Goal: Task Accomplishment & Management: Manage account settings

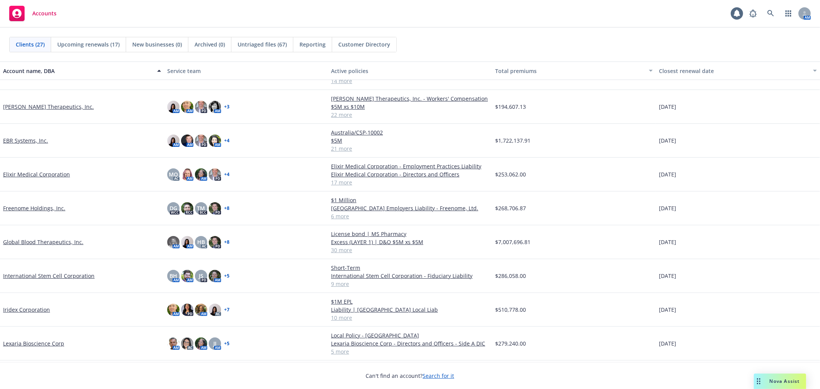
scroll to position [171, 0]
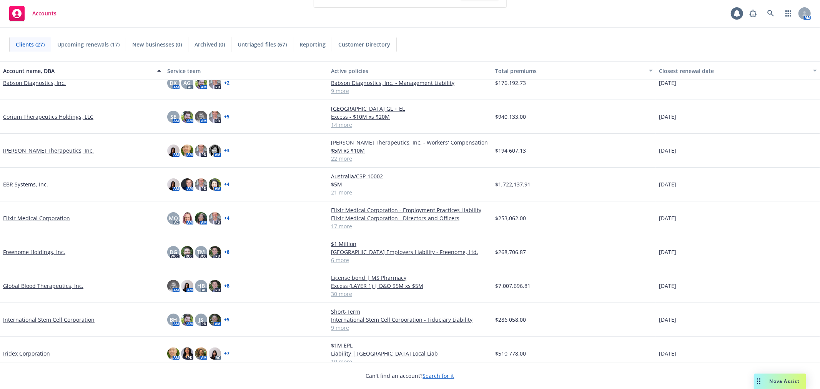
click at [22, 185] on link "EBR Systems, Inc." at bounding box center [25, 184] width 45 height 8
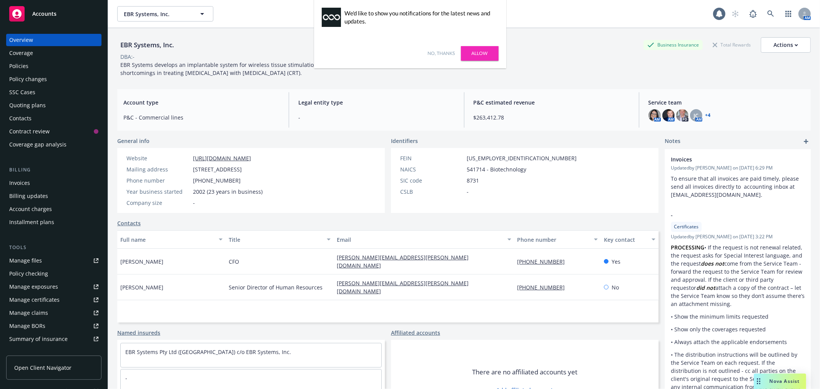
click at [470, 55] on link "Allow" at bounding box center [480, 53] width 38 height 15
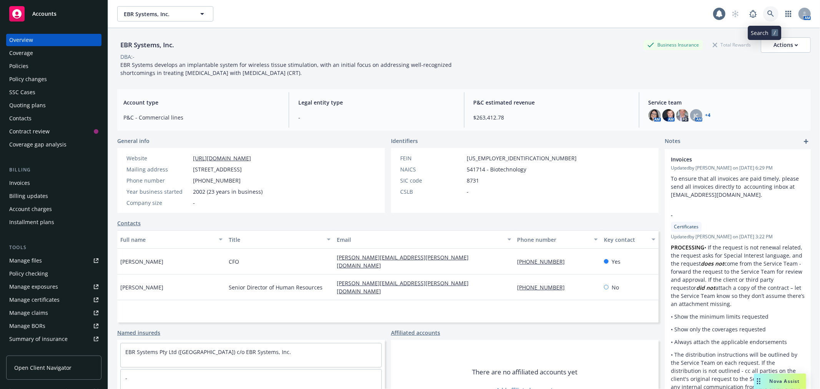
click at [767, 13] on icon at bounding box center [770, 13] width 7 height 7
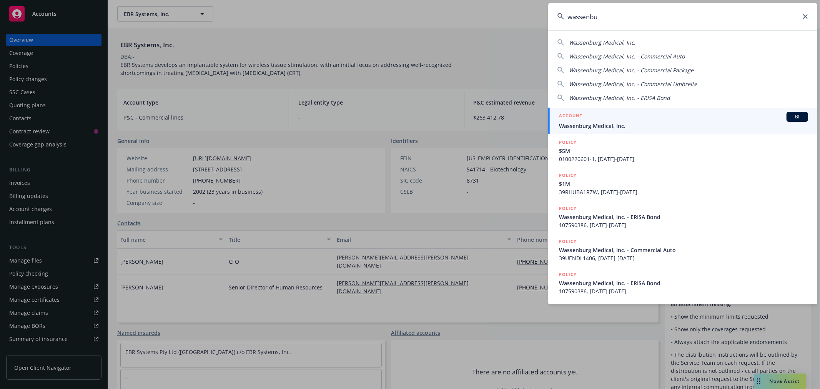
type input "wassenbu"
click at [583, 111] on link "ACCOUNT BI Wassenburg Medical, Inc." at bounding box center [682, 121] width 269 height 27
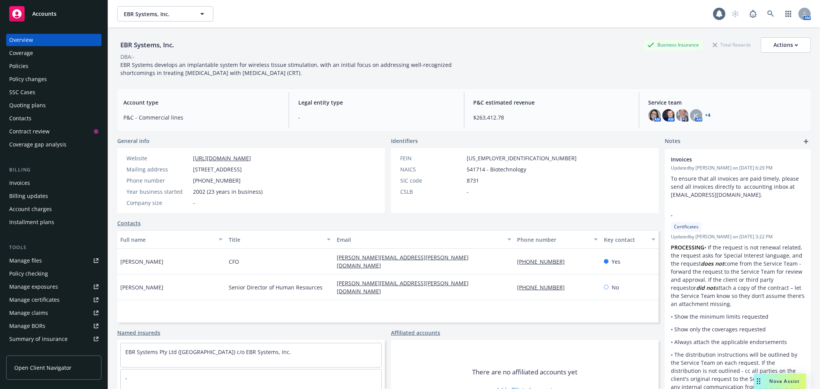
click at [53, 64] on div "Policies" at bounding box center [53, 66] width 89 height 12
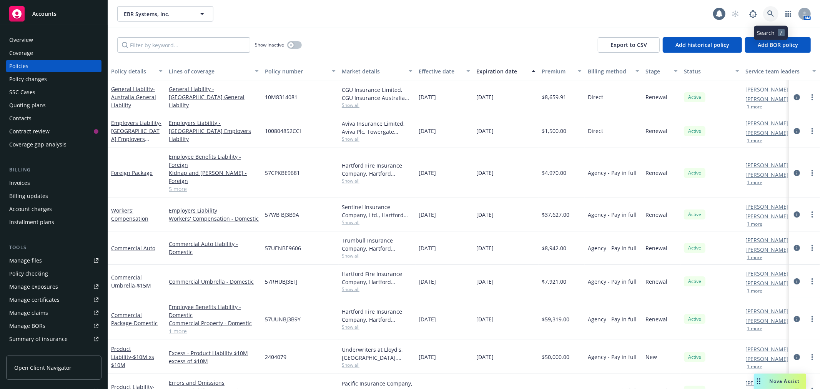
click at [774, 13] on link at bounding box center [770, 13] width 15 height 15
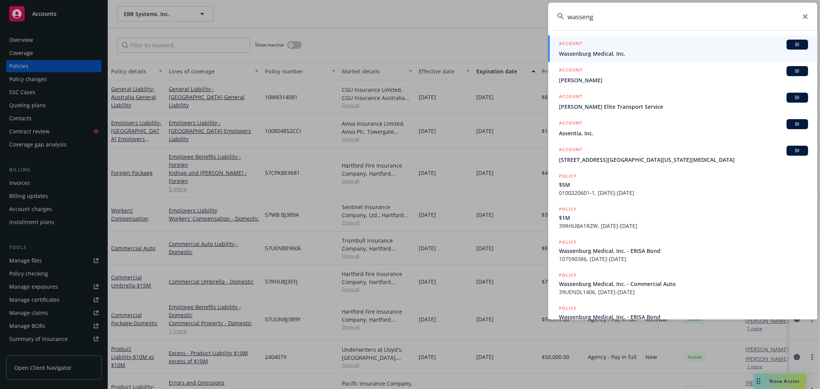
type input "wasseng"
click at [638, 42] on div "ACCOUNT BI" at bounding box center [683, 45] width 249 height 10
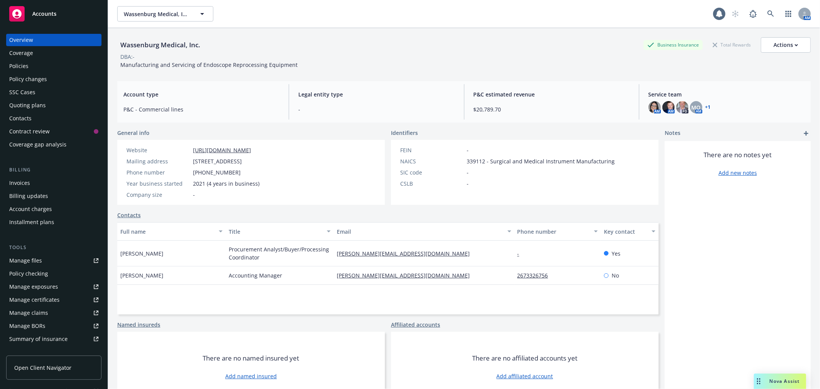
click at [45, 66] on div "Policies" at bounding box center [53, 66] width 89 height 12
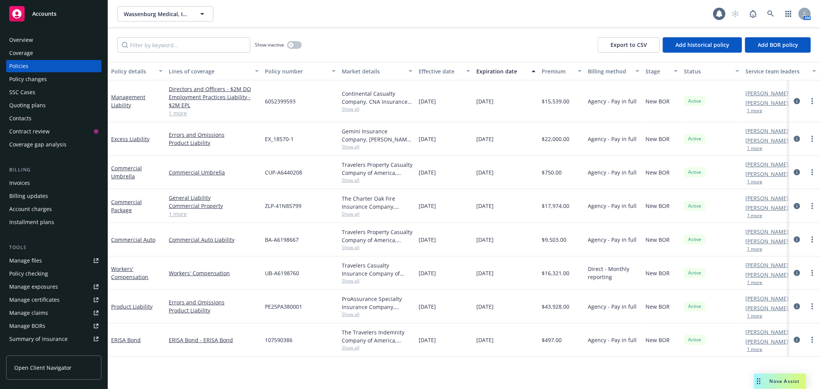
click at [63, 134] on div "Contract review" at bounding box center [51, 131] width 85 height 12
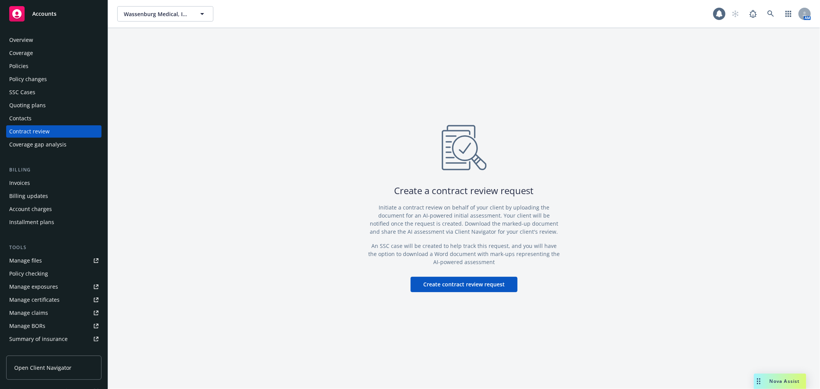
click at [24, 68] on div "Policies" at bounding box center [18, 66] width 19 height 12
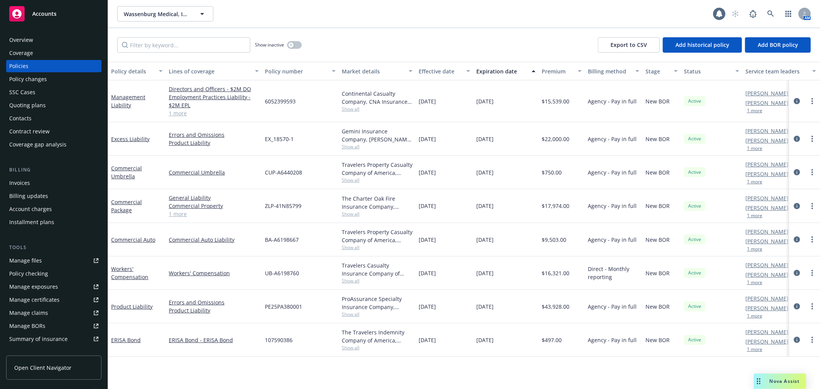
click at [35, 104] on div "Quoting plans" at bounding box center [27, 105] width 37 height 12
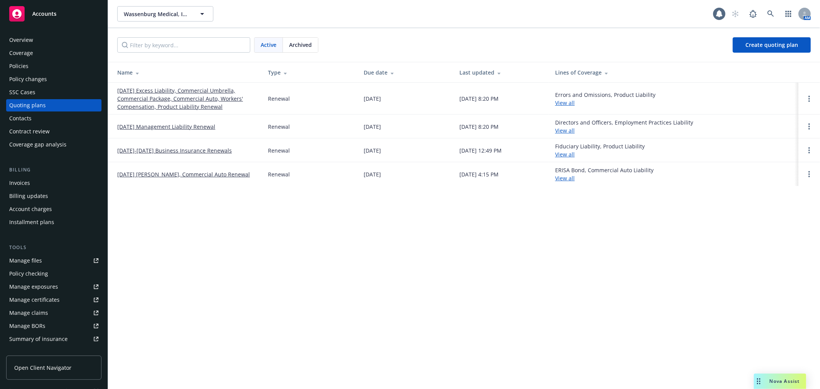
click at [287, 45] on div "Archived" at bounding box center [300, 45] width 35 height 15
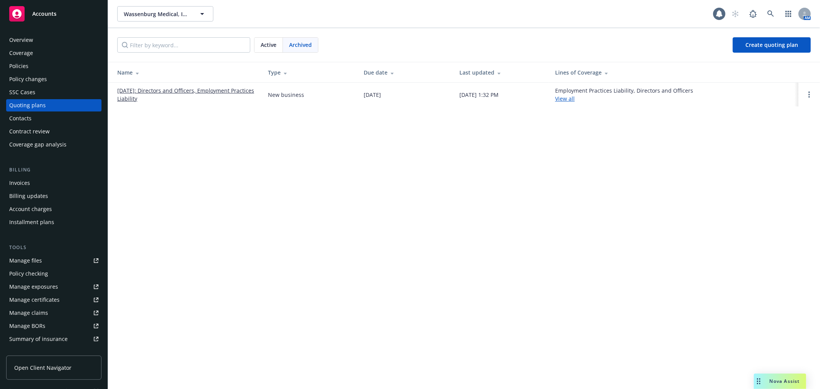
click at [276, 43] on span "Active" at bounding box center [269, 45] width 16 height 8
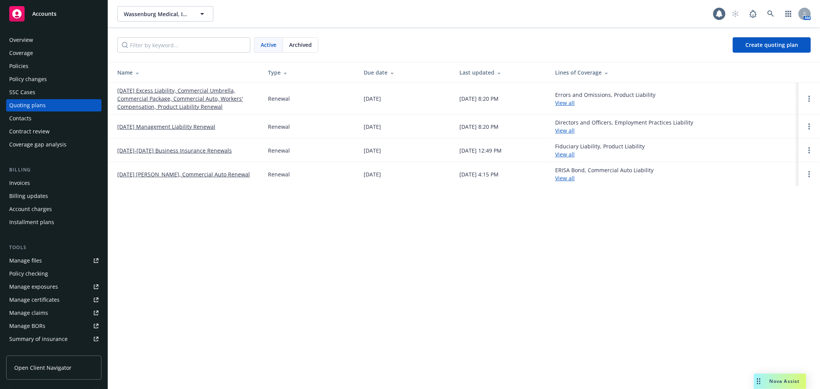
click at [160, 149] on link "January 1, 2025-2026 Business Insurance Renewals" at bounding box center [174, 150] width 115 height 8
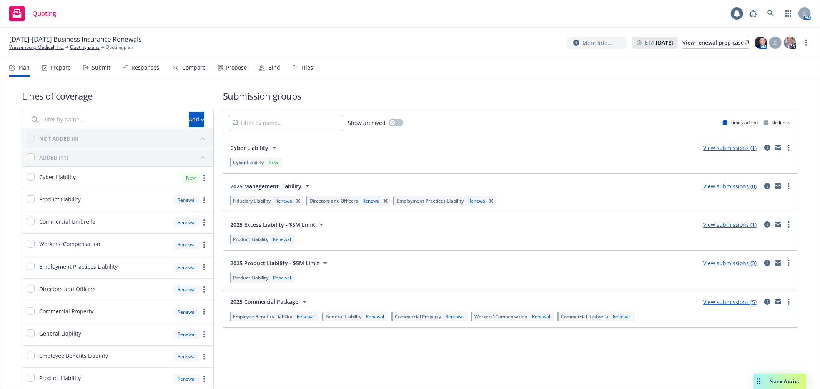
click at [293, 63] on div "Files" at bounding box center [302, 67] width 20 height 18
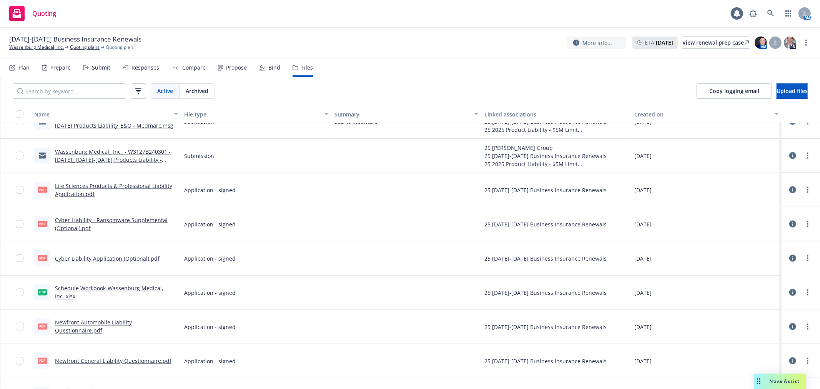
scroll to position [1110, 0]
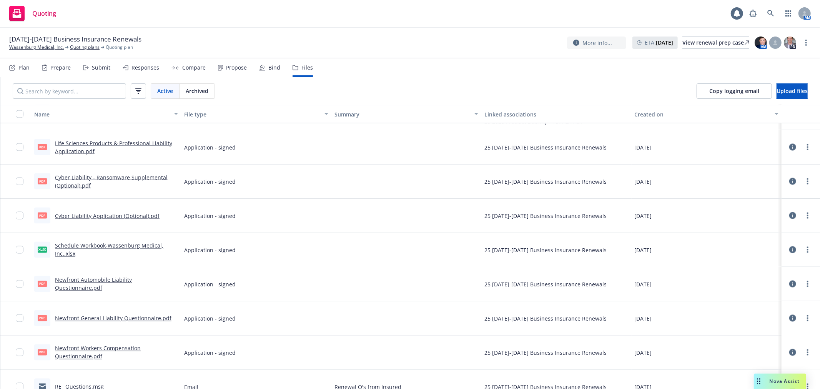
click at [153, 247] on link "Schedule Workbook-Wassenburg Medical, Inc..xlsx" at bounding box center [109, 249] width 108 height 15
click at [52, 48] on link "Wassenburg Medical, Inc." at bounding box center [36, 47] width 55 height 7
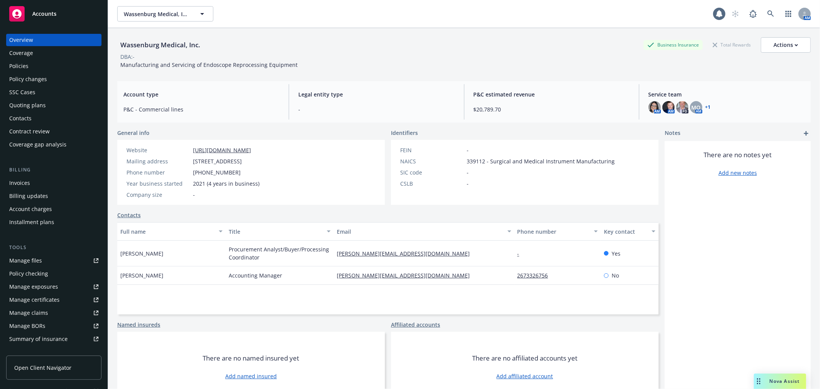
click at [27, 64] on div "Policies" at bounding box center [18, 66] width 19 height 12
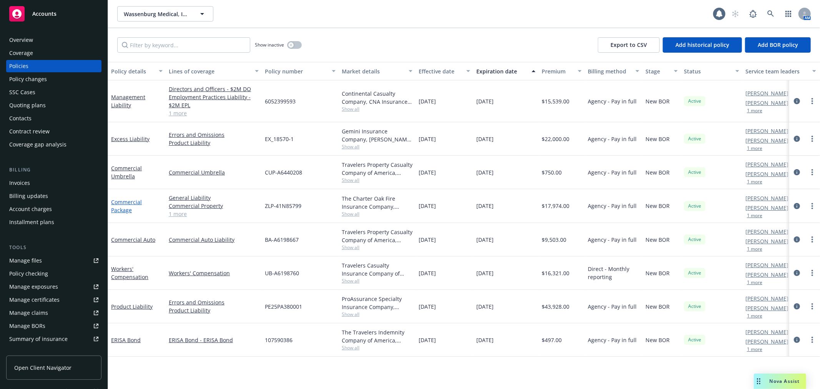
click at [132, 201] on link "Commercial Package" at bounding box center [126, 205] width 31 height 15
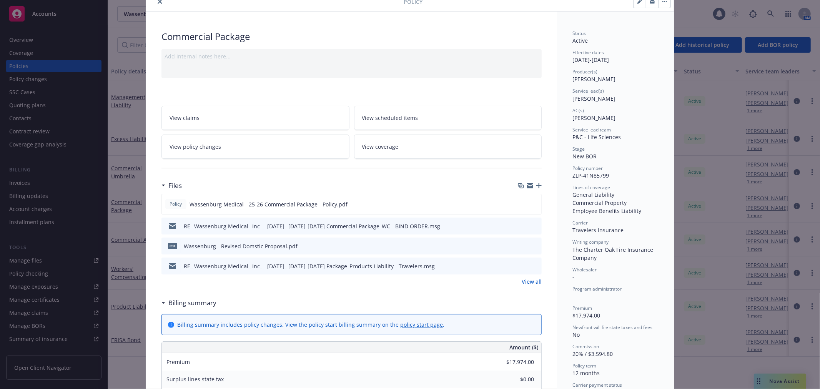
scroll to position [43, 0]
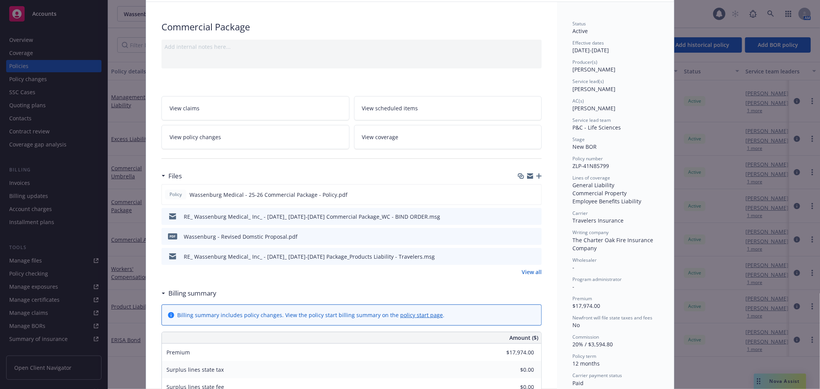
click at [531, 214] on icon "preview file" at bounding box center [534, 215] width 7 height 5
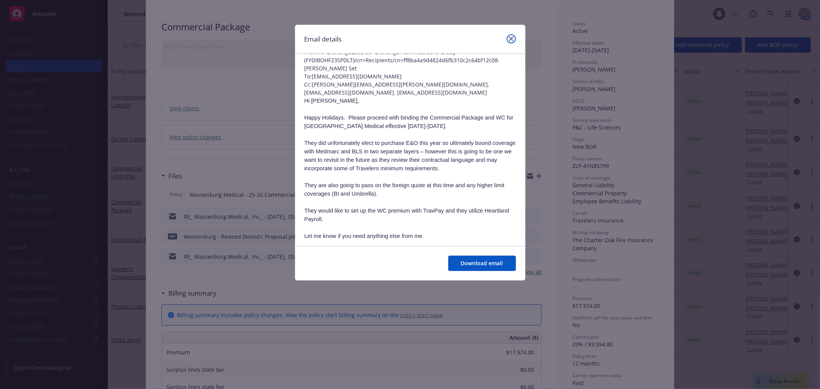
click at [510, 38] on icon "close" at bounding box center [511, 39] width 5 height 5
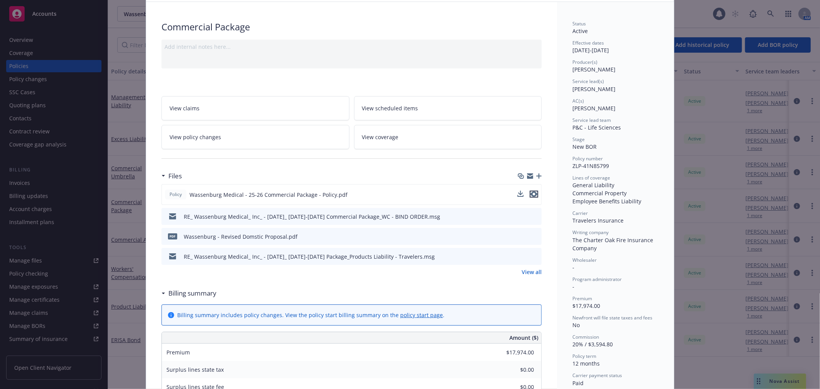
click at [532, 193] on icon "preview file" at bounding box center [533, 193] width 7 height 5
click at [721, 320] on div "Policy Commercial Package Add internal notes here... View claims View scheduled…" at bounding box center [410, 194] width 820 height 389
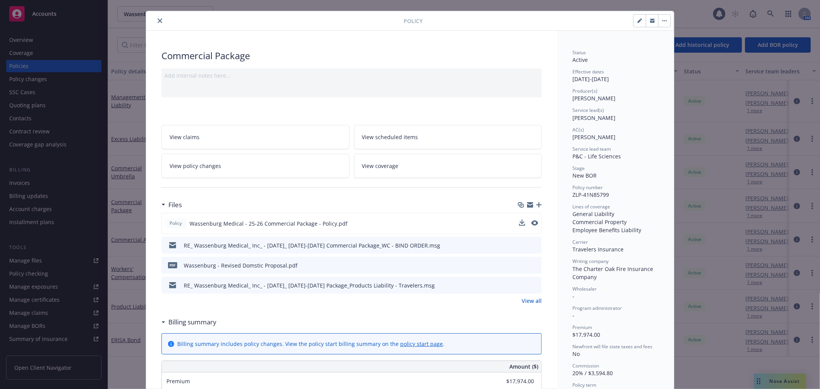
scroll to position [0, 0]
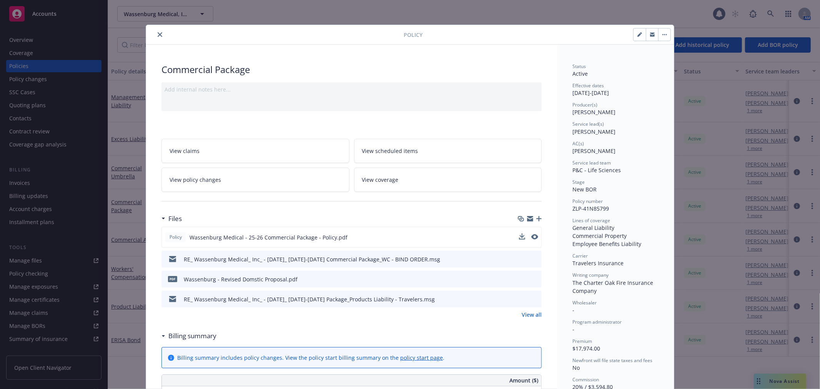
click at [158, 33] on icon "close" at bounding box center [160, 34] width 5 height 5
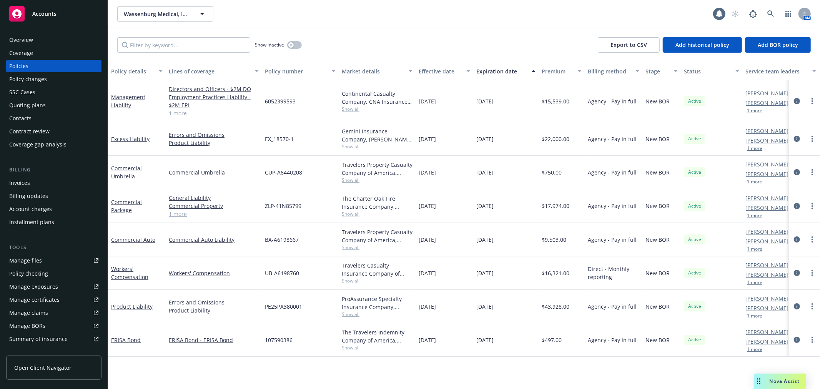
click at [785, 379] on span "Nova Assist" at bounding box center [784, 381] width 30 height 7
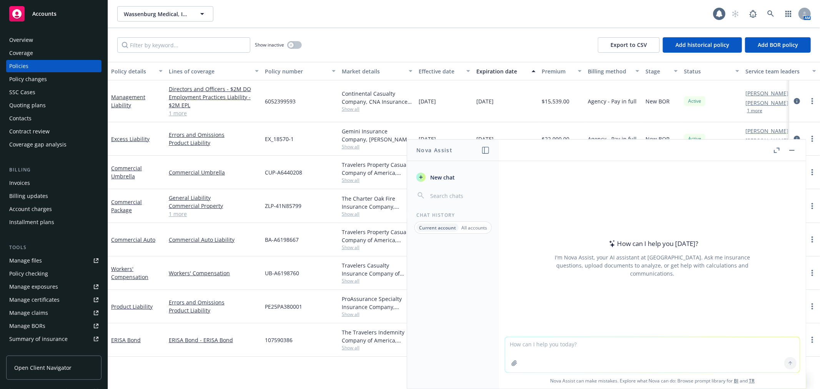
click at [632, 345] on textarea at bounding box center [652, 354] width 294 height 35
type textarea "can edp and it/computer hardware be used interchangeably?"
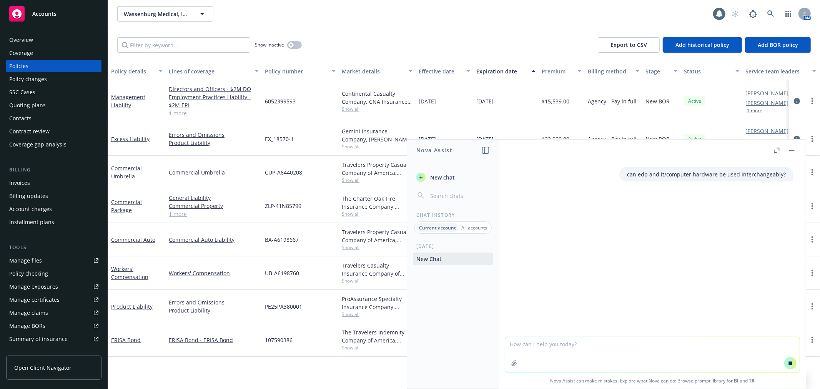
click at [527, 265] on div "can edp and it/computer hardware be used interchangeably?" at bounding box center [652, 249] width 307 height 176
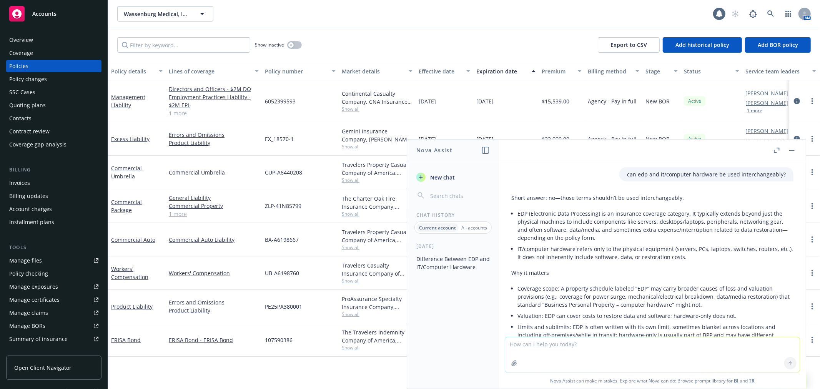
click at [577, 214] on li "EDP (Electronic Data Processing) is an insurance coverage category. It typicall…" at bounding box center [655, 225] width 276 height 35
copy li "Processing"
click at [793, 148] on button "button" at bounding box center [791, 150] width 9 height 9
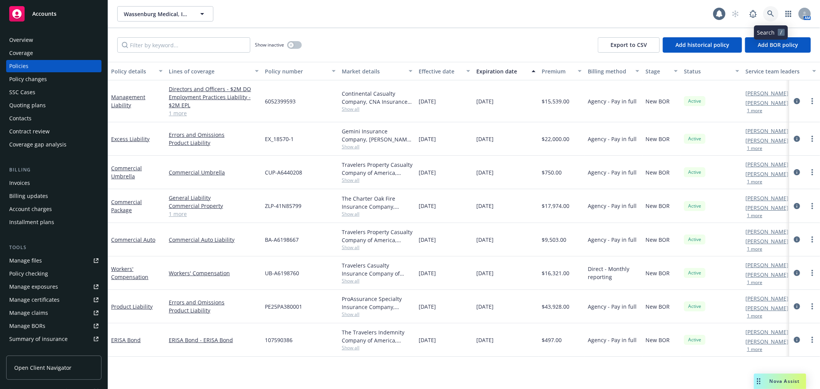
click at [770, 12] on icon at bounding box center [770, 13] width 7 height 7
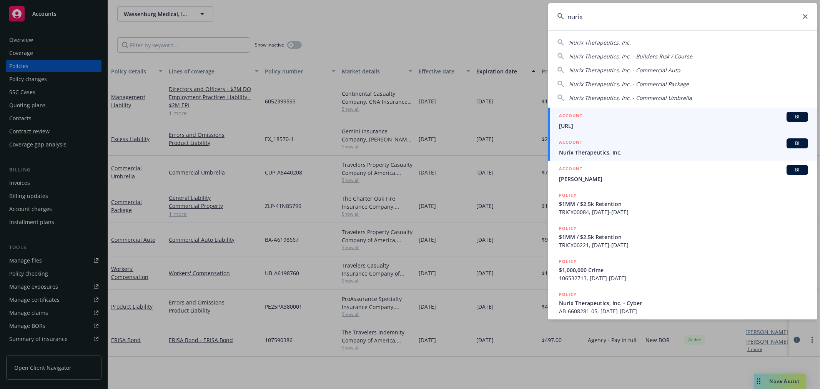
type input "nurix"
click at [612, 154] on span "Nurix Therapeutics, Inc." at bounding box center [683, 152] width 249 height 8
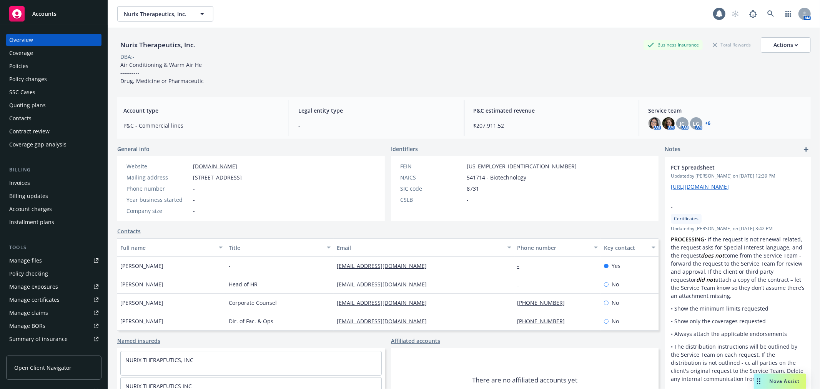
click at [23, 63] on div "Policies" at bounding box center [18, 66] width 19 height 12
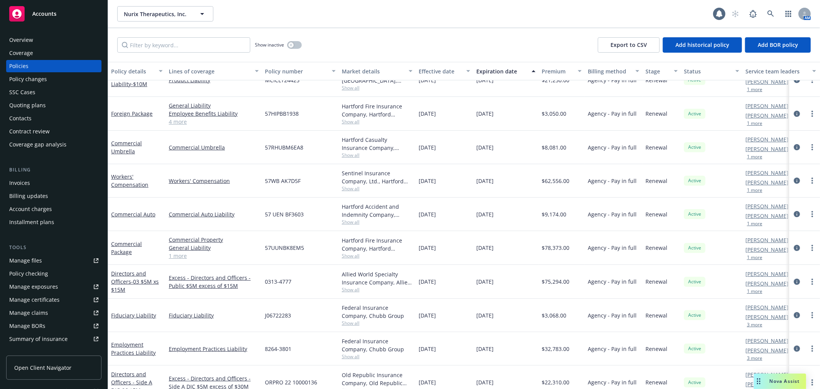
scroll to position [213, 0]
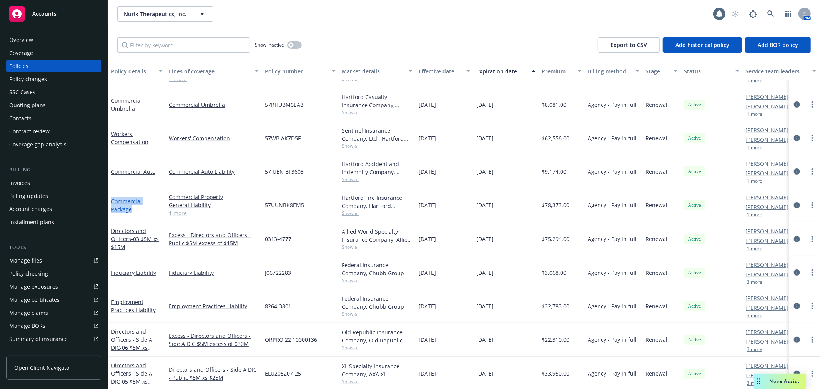
drag, startPoint x: 136, startPoint y: 209, endPoint x: 113, endPoint y: 200, distance: 25.4
click at [113, 200] on div "Commercial Package" at bounding box center [137, 205] width 52 height 16
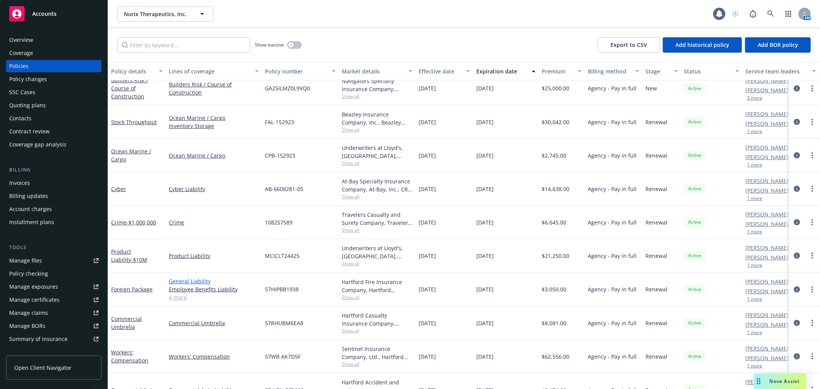
scroll to position [0, 0]
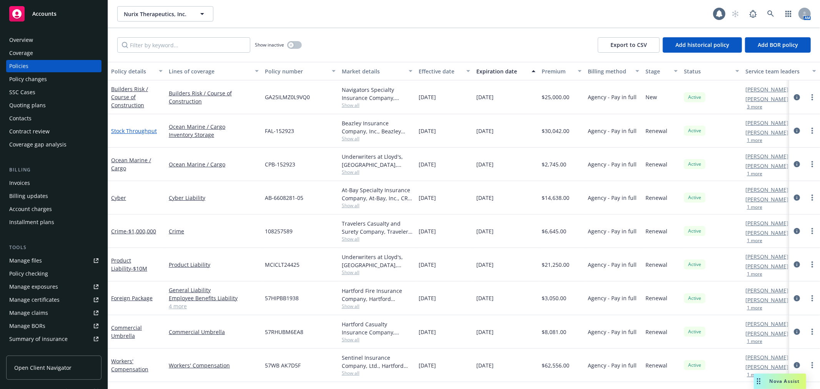
click at [135, 130] on link "Stock Throughput" at bounding box center [134, 130] width 46 height 7
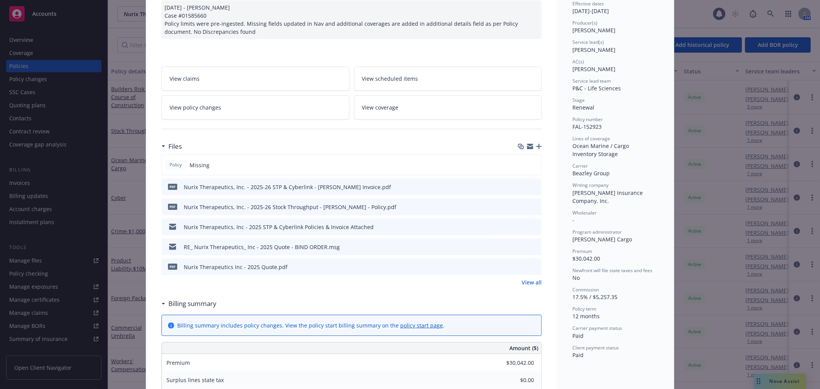
scroll to position [85, 0]
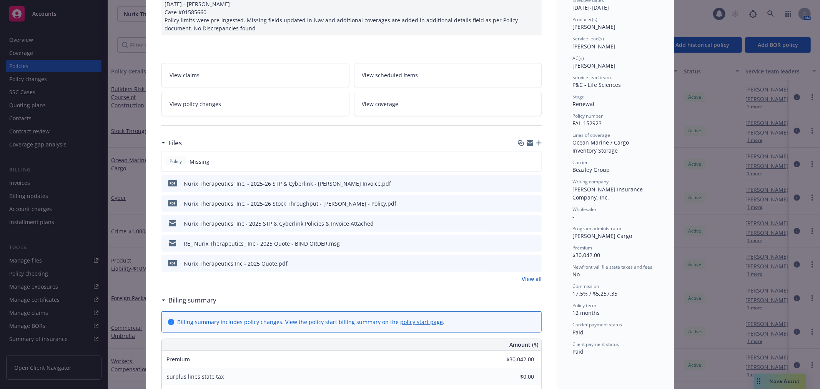
click at [535, 201] on icon "preview file" at bounding box center [534, 202] width 7 height 5
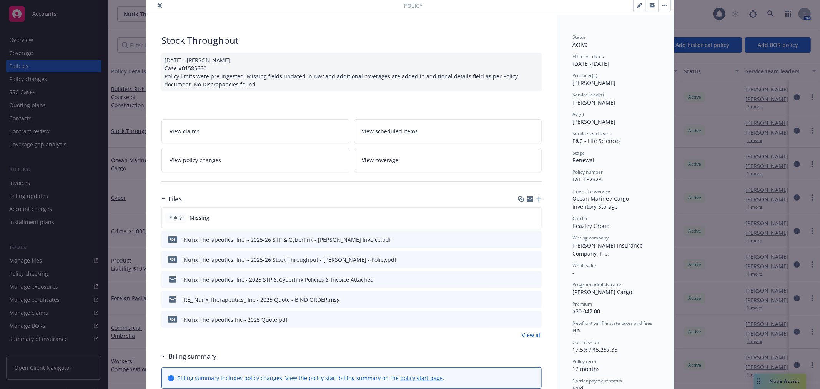
scroll to position [0, 0]
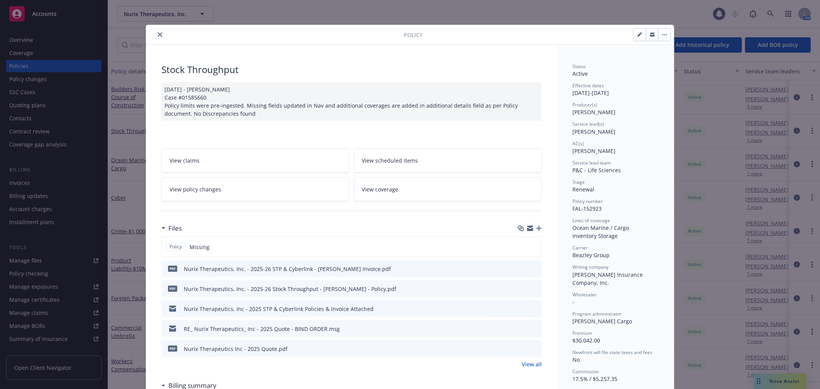
click at [158, 35] on icon "close" at bounding box center [160, 34] width 5 height 5
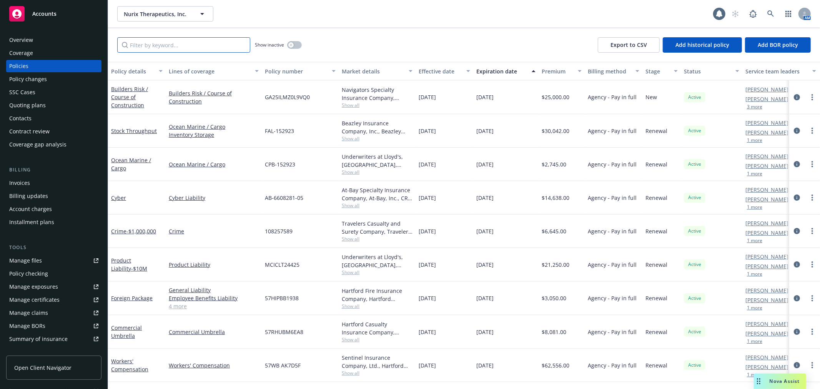
click at [141, 47] on input "Filter by keyword..." at bounding box center [183, 44] width 133 height 15
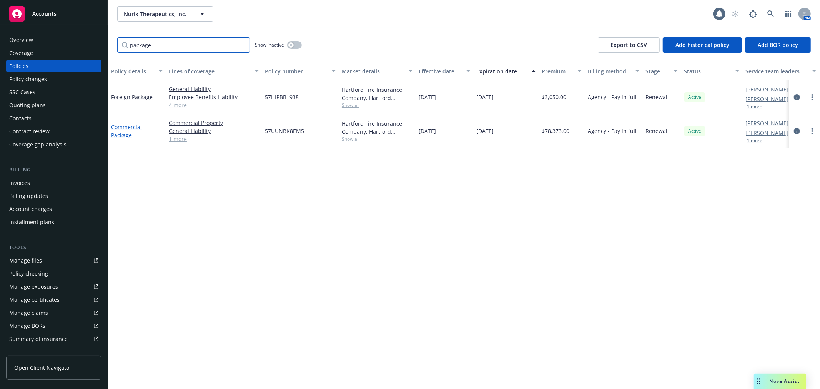
type input "package"
click at [125, 125] on link "Commercial Package" at bounding box center [126, 130] width 31 height 15
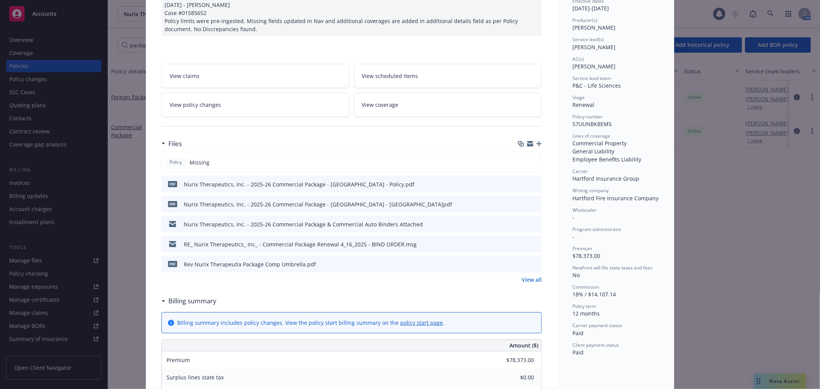
scroll to position [85, 0]
click at [531, 184] on icon "preview file" at bounding box center [534, 182] width 7 height 5
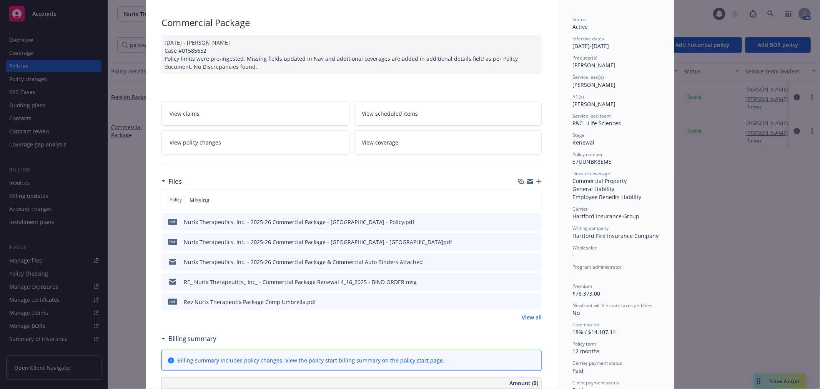
scroll to position [0, 0]
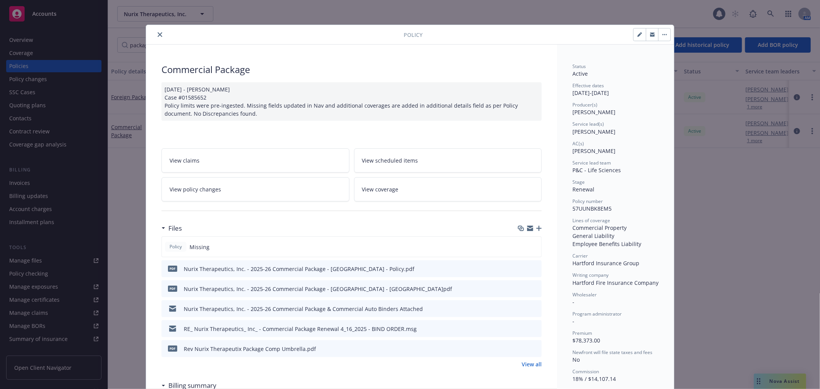
click at [155, 33] on button "close" at bounding box center [159, 34] width 9 height 9
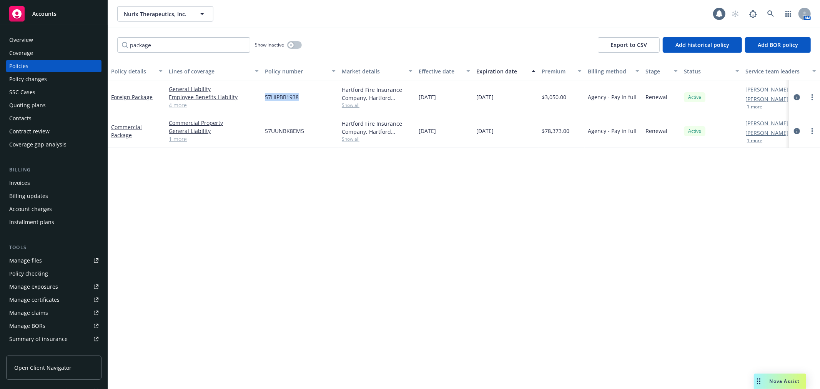
drag, startPoint x: 300, startPoint y: 97, endPoint x: 266, endPoint y: 97, distance: 33.8
click at [266, 97] on div "57HIPBB1938" at bounding box center [300, 97] width 77 height 34
drag, startPoint x: 266, startPoint y: 96, endPoint x: 128, endPoint y: 41, distance: 149.0
click at [128, 41] on input "package" at bounding box center [183, 44] width 133 height 15
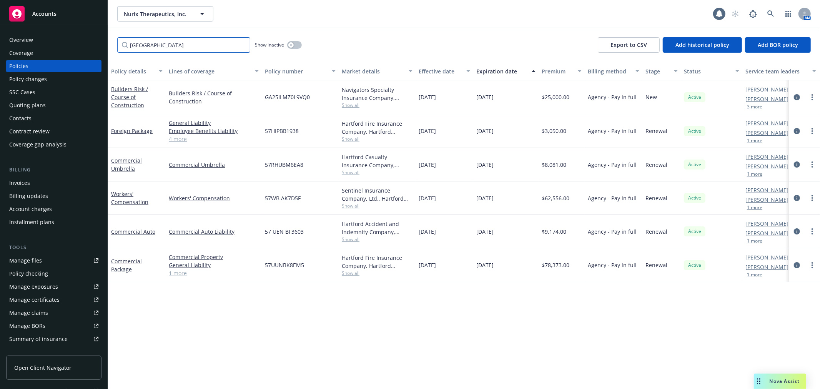
type input "hartford"
drag, startPoint x: 303, startPoint y: 263, endPoint x: 264, endPoint y: 266, distance: 39.3
click at [264, 266] on div "57UUNBK8EM5" at bounding box center [300, 265] width 77 height 34
copy span "57UUNBK8EM5"
drag, startPoint x: 304, startPoint y: 229, endPoint x: 265, endPoint y: 233, distance: 39.4
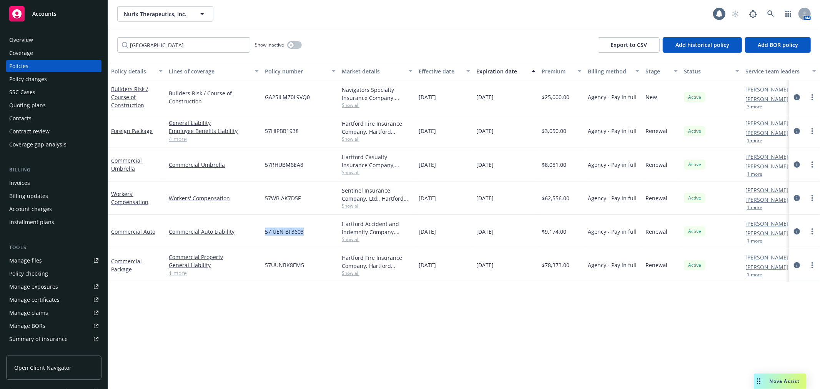
click at [265, 233] on div "57 UEN BF3603" at bounding box center [300, 231] width 77 height 33
copy span "57 UEN BF3603"
drag, startPoint x: 303, startPoint y: 196, endPoint x: 264, endPoint y: 199, distance: 38.5
click at [264, 199] on div "57WB AK7D5F" at bounding box center [300, 197] width 77 height 33
copy span "57WB AK7D5F"
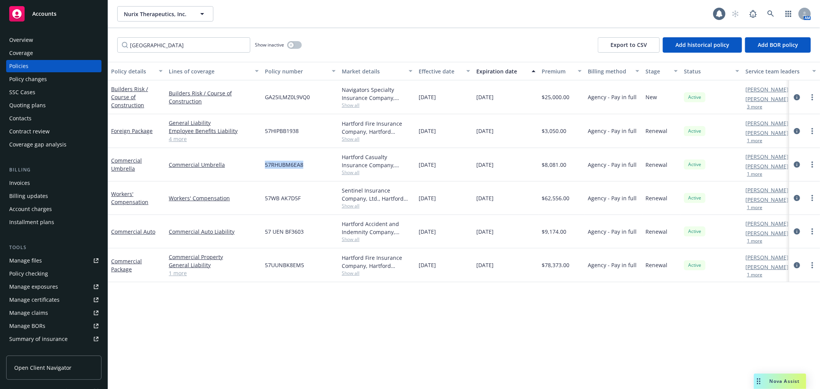
drag, startPoint x: 286, startPoint y: 162, endPoint x: 264, endPoint y: 162, distance: 21.9
click at [264, 162] on div "57RHUBM6EA8" at bounding box center [300, 164] width 77 height 33
copy span "57RHUBM6EA8"
drag, startPoint x: 273, startPoint y: 132, endPoint x: 263, endPoint y: 133, distance: 10.8
click at [263, 133] on div "57HIPBB1938" at bounding box center [300, 131] width 77 height 34
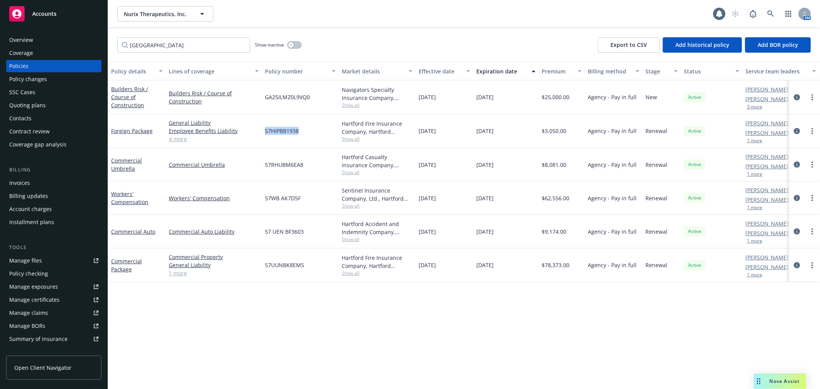
copy span "57HIPBB1938"
click at [129, 98] on link "Builders Risk / Course of Construction" at bounding box center [129, 96] width 37 height 23
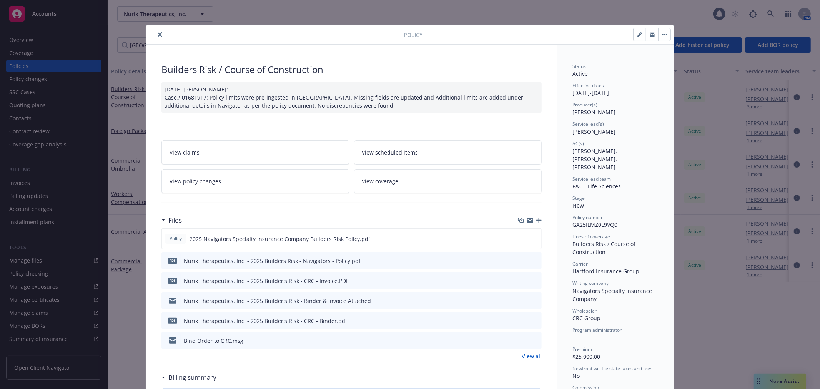
click at [155, 33] on button "close" at bounding box center [159, 34] width 9 height 9
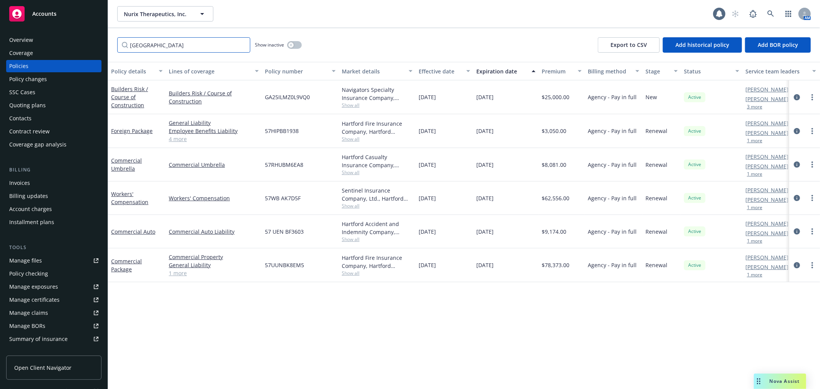
drag, startPoint x: 155, startPoint y: 45, endPoint x: 111, endPoint y: 45, distance: 44.6
click at [111, 45] on div "hartford Show inactive Export to CSV Add historical policy Add BOR policy" at bounding box center [464, 45] width 712 height 34
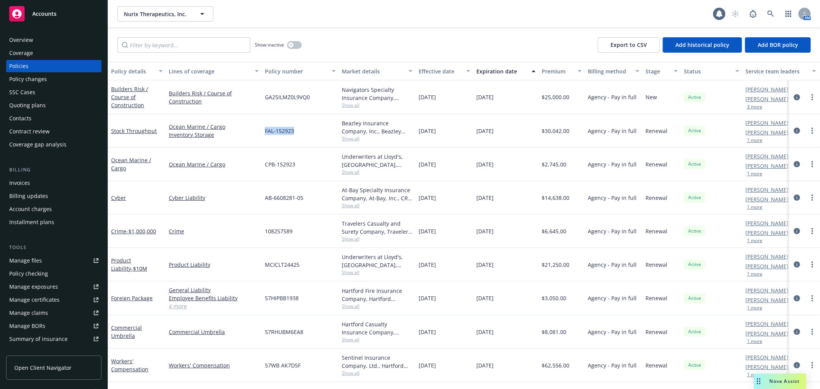
drag, startPoint x: 296, startPoint y: 129, endPoint x: 264, endPoint y: 131, distance: 32.7
click at [264, 131] on div "FAL-152923" at bounding box center [300, 130] width 77 height 33
copy span "FAL-152923"
drag, startPoint x: 300, startPoint y: 163, endPoint x: 261, endPoint y: 166, distance: 38.6
click at [261, 166] on div "Ocean Marine / Cargo Ocean Marine / Cargo CPB-152923 Underwriters at Lloyd's, L…" at bounding box center [479, 164] width 742 height 33
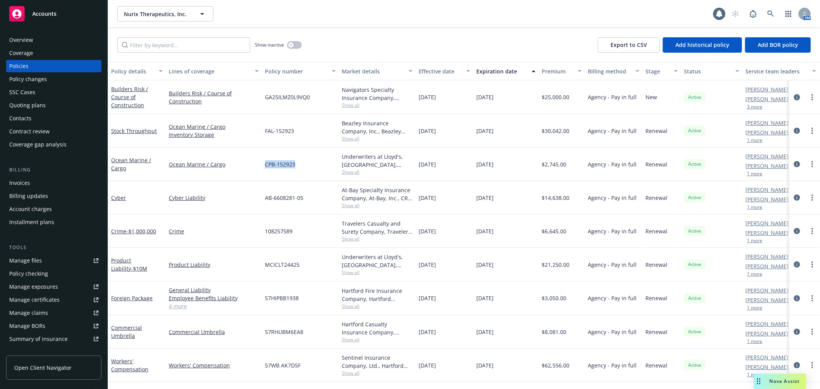
copy div "CPB-152923"
click at [136, 128] on link "Stock Throughput" at bounding box center [134, 130] width 46 height 7
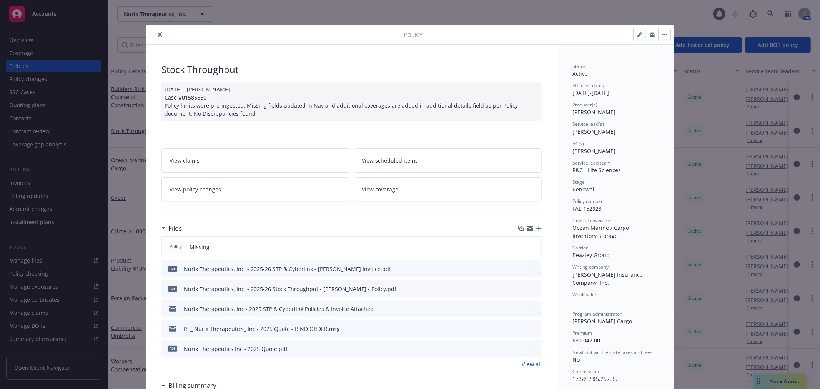
click at [158, 35] on icon "close" at bounding box center [160, 34] width 5 height 5
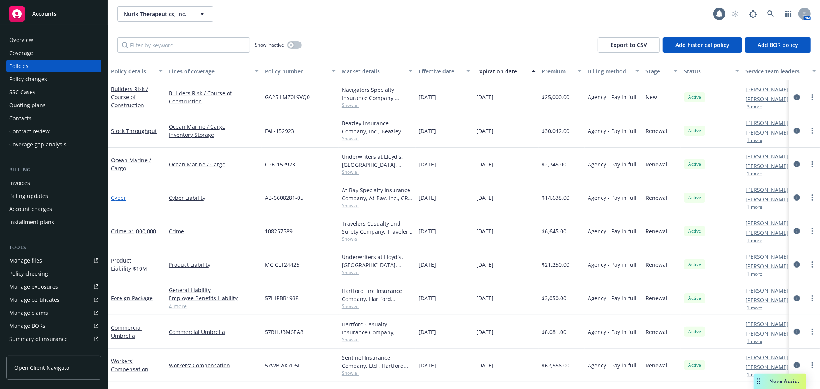
click at [120, 199] on link "Cyber" at bounding box center [118, 197] width 15 height 7
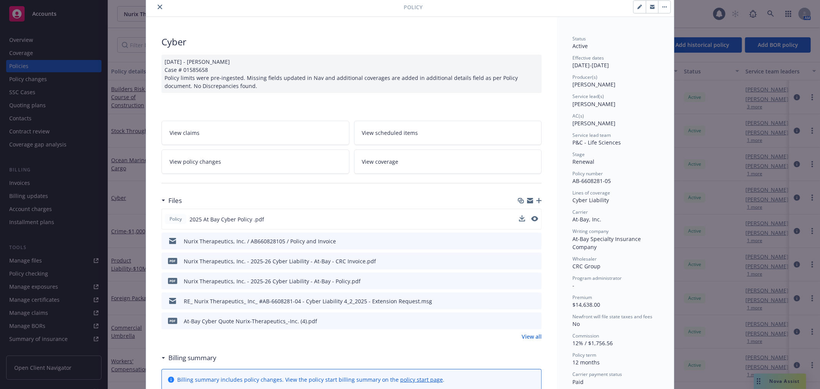
scroll to position [43, 0]
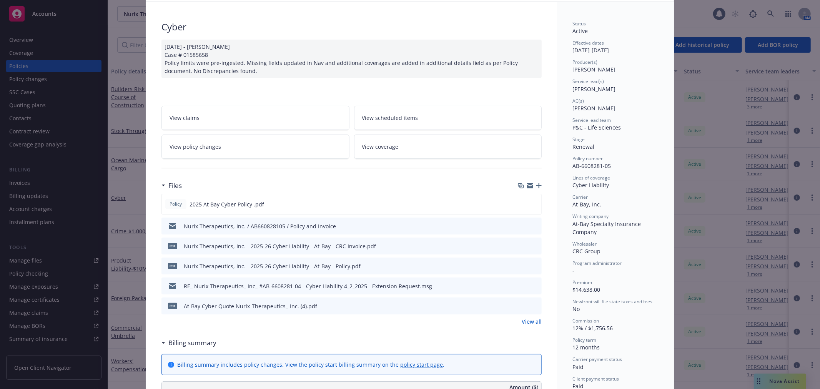
click at [533, 321] on link "View all" at bounding box center [532, 321] width 20 height 8
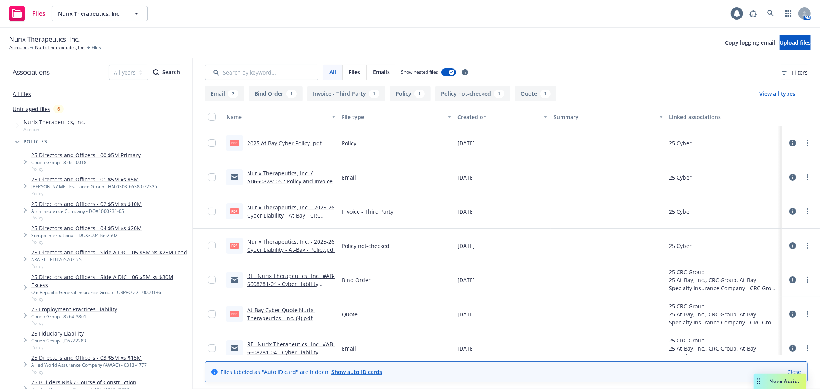
click at [294, 179] on link "Nurix Therapeutics, Inc. / AB660828105 / Policy and Invoice" at bounding box center [289, 176] width 85 height 15
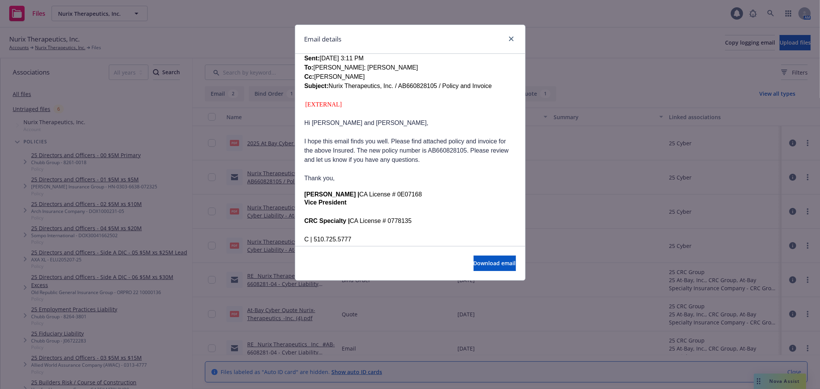
scroll to position [14, 0]
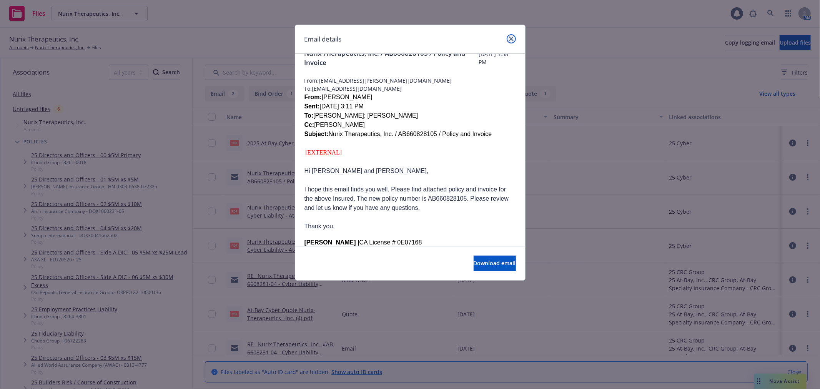
click at [510, 41] on icon "close" at bounding box center [511, 39] width 5 height 5
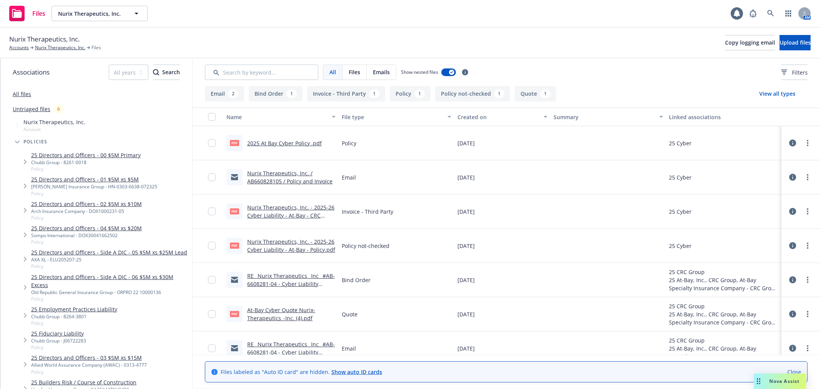
click at [299, 278] on link "RE_ Nurix Therapeutics_ Inc_ #AB-6608281-04 - Cyber Liability 4_2_2025 - Extens…" at bounding box center [291, 283] width 88 height 23
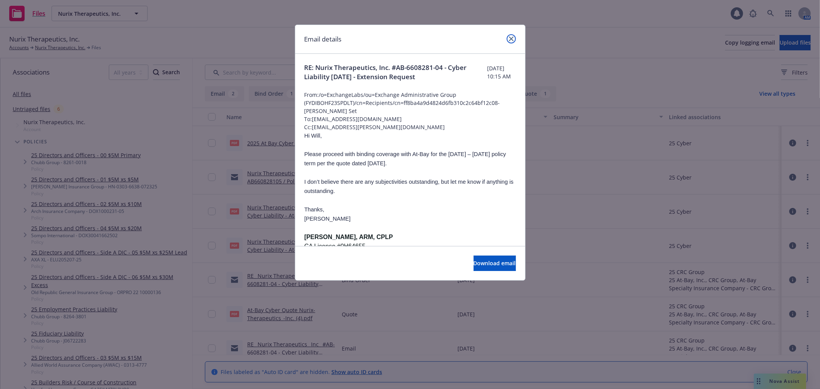
drag, startPoint x: 512, startPoint y: 40, endPoint x: 472, endPoint y: 32, distance: 40.7
click at [512, 40] on icon "close" at bounding box center [511, 39] width 5 height 5
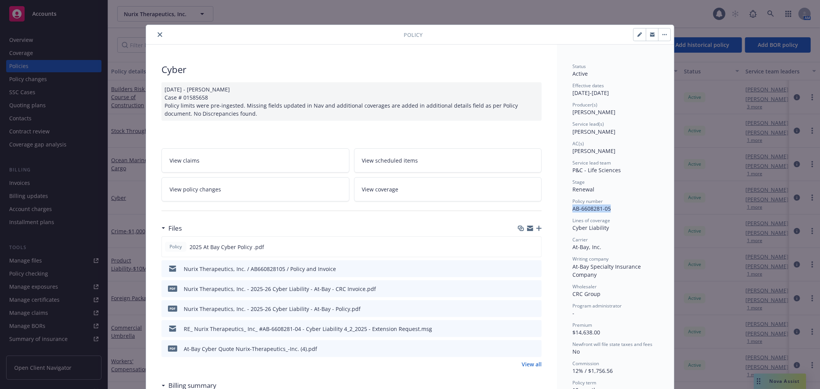
drag, startPoint x: 610, startPoint y: 205, endPoint x: 568, endPoint y: 206, distance: 41.9
copy span "AB-6608281-05"
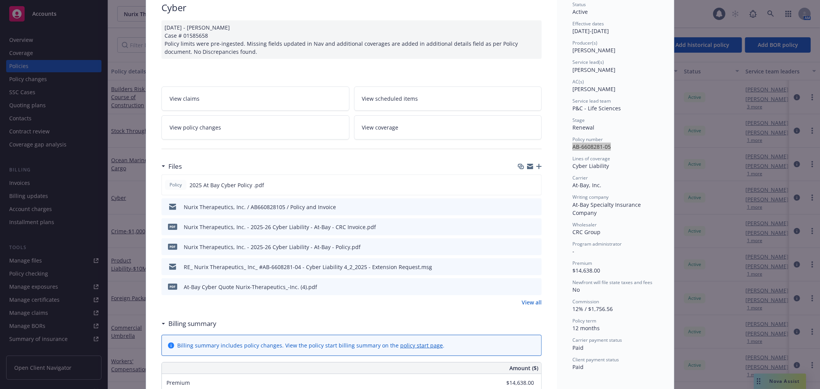
scroll to position [85, 0]
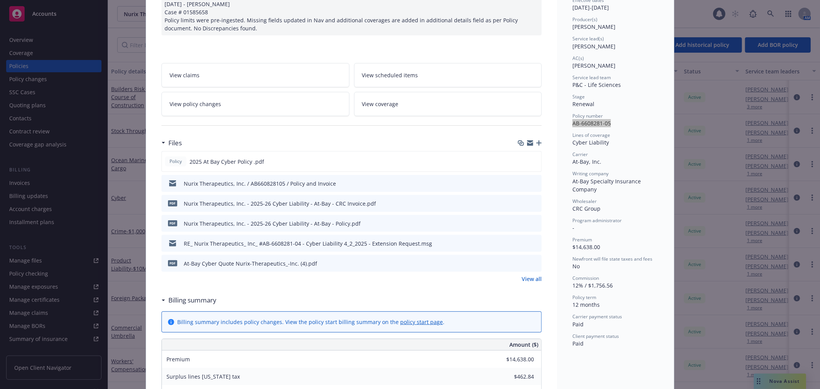
click at [527, 276] on link "View all" at bounding box center [532, 279] width 20 height 8
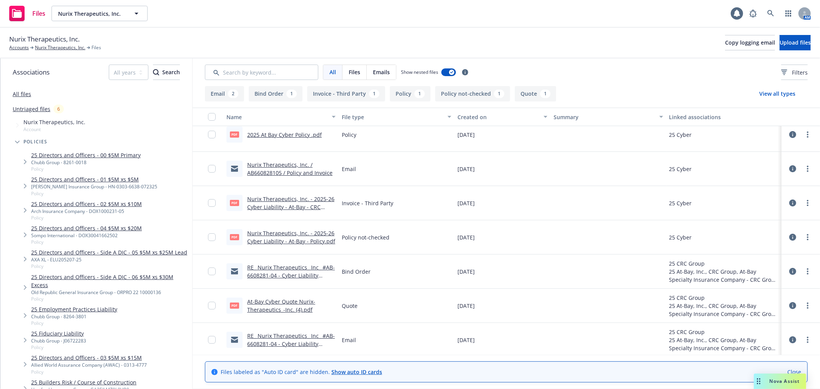
scroll to position [11, 0]
click at [283, 265] on link "RE_ Nurix Therapeutics_ Inc_ #AB-6608281-04 - Cyber Liability 4_2_2025 - Extens…" at bounding box center [291, 272] width 88 height 23
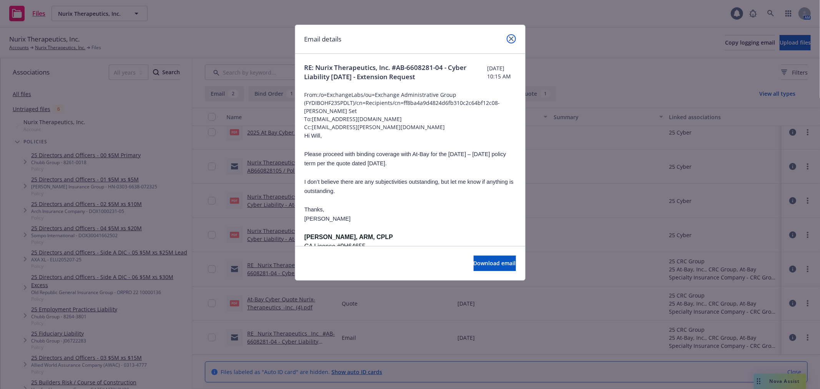
click at [510, 36] on link "close" at bounding box center [511, 38] width 9 height 9
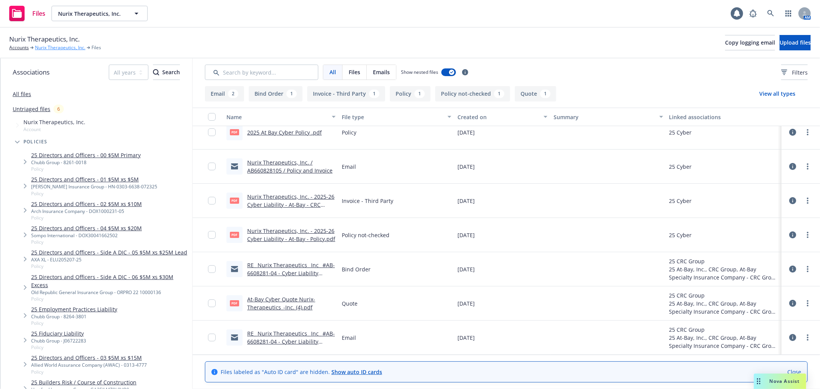
click at [56, 46] on link "Nurix Therapeutics, Inc." at bounding box center [60, 47] width 50 height 7
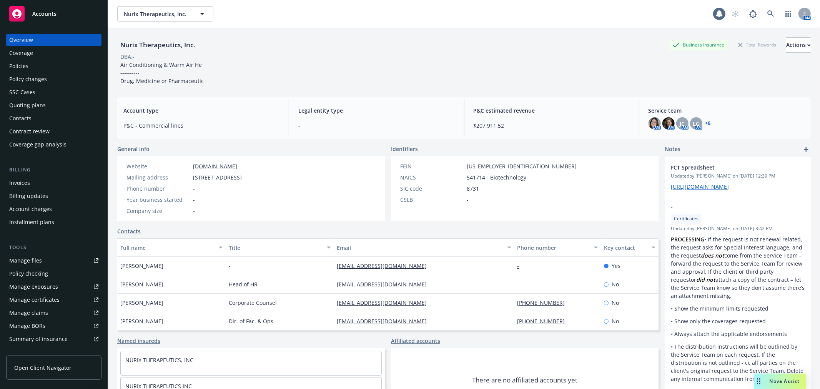
click at [25, 64] on div "Policies" at bounding box center [18, 66] width 19 height 12
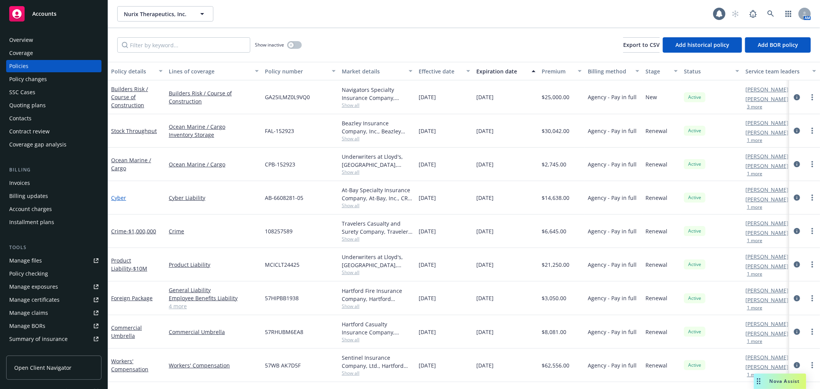
click at [121, 196] on link "Cyber" at bounding box center [118, 197] width 15 height 7
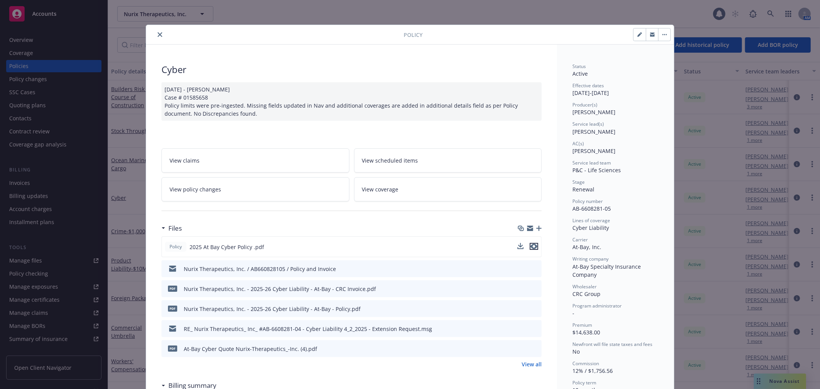
click at [530, 248] on icon "preview file" at bounding box center [533, 246] width 7 height 5
click at [159, 35] on icon "close" at bounding box center [160, 34] width 5 height 5
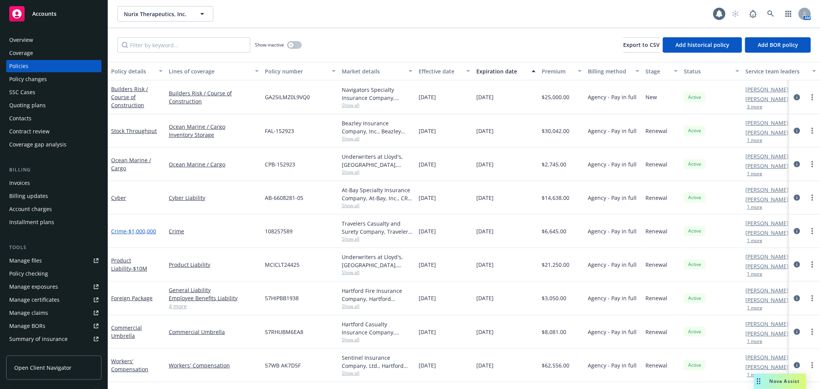
click at [125, 231] on link "Crime - $1,000,000" at bounding box center [133, 231] width 45 height 7
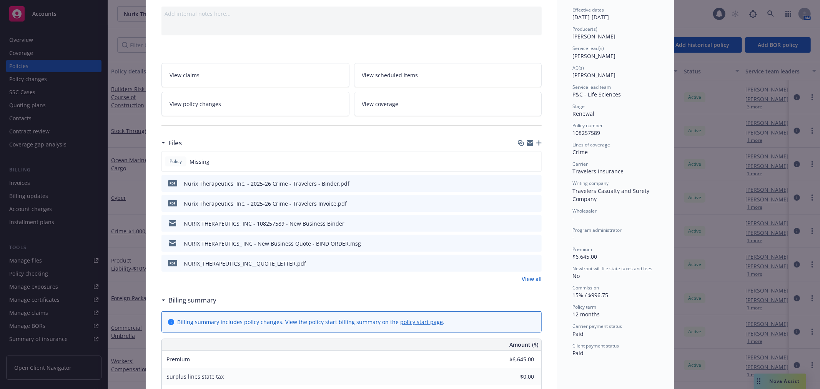
scroll to position [85, 0]
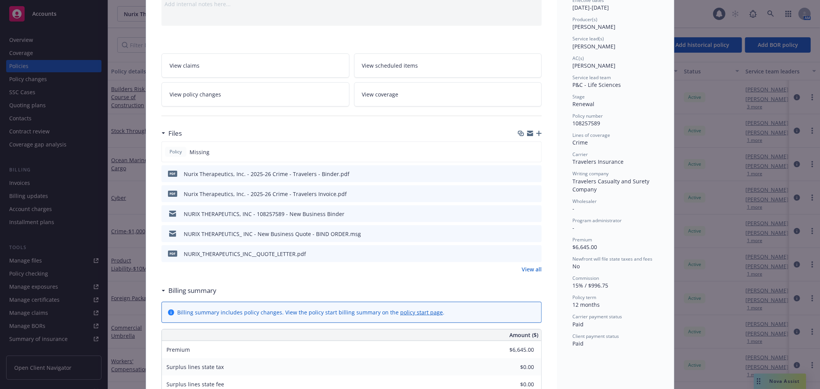
click at [527, 271] on link "View all" at bounding box center [532, 269] width 20 height 8
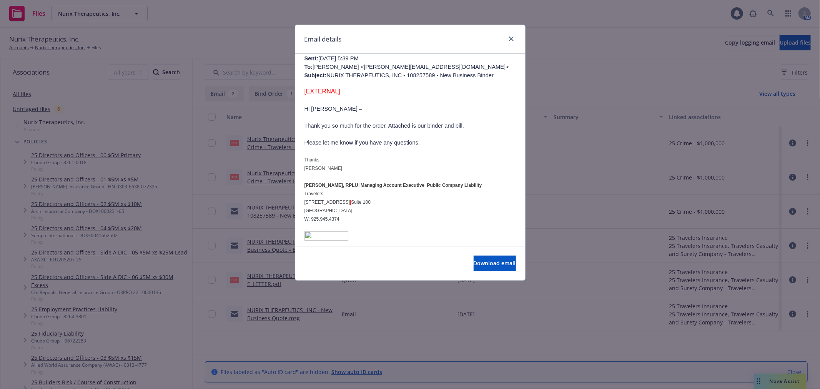
scroll to position [213, 0]
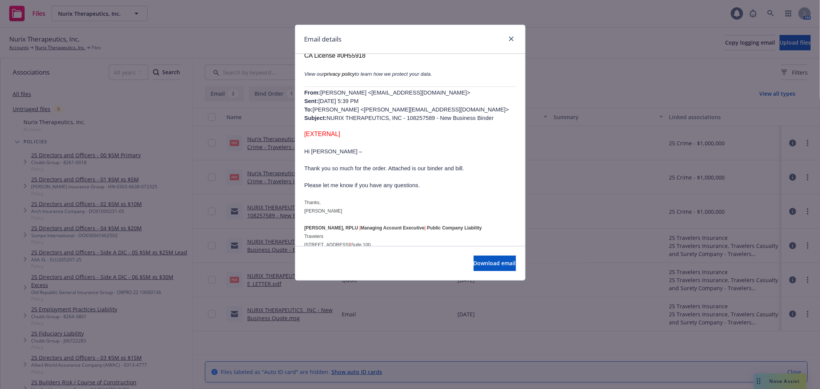
click at [398, 90] on span "From: [PERSON_NAME] <[EMAIL_ADDRESS][DOMAIN_NAME]> Sent: [DATE] 5:39 PM To: [PE…" at bounding box center [406, 106] width 204 height 32
click at [512, 40] on icon "close" at bounding box center [511, 39] width 5 height 5
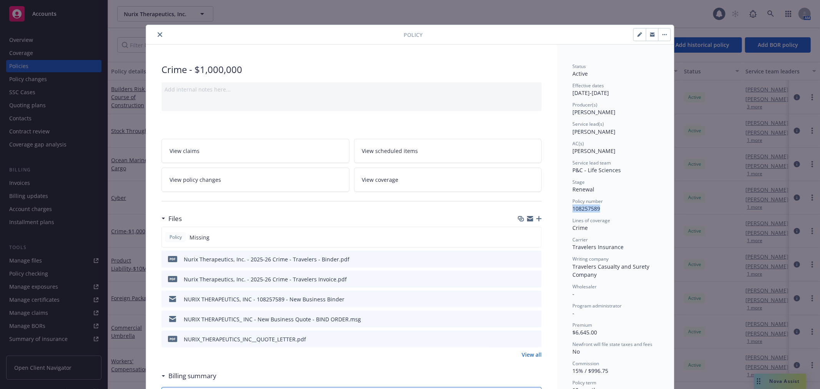
drag, startPoint x: 600, startPoint y: 208, endPoint x: 567, endPoint y: 208, distance: 32.7
copy span "108257589"
click at [160, 36] on button "close" at bounding box center [159, 34] width 9 height 9
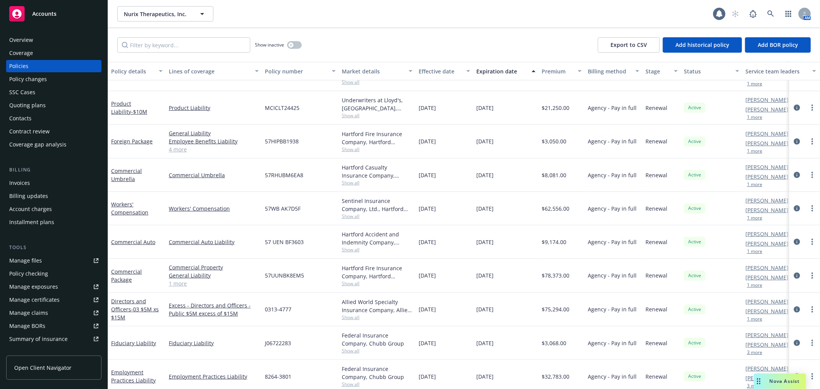
scroll to position [128, 0]
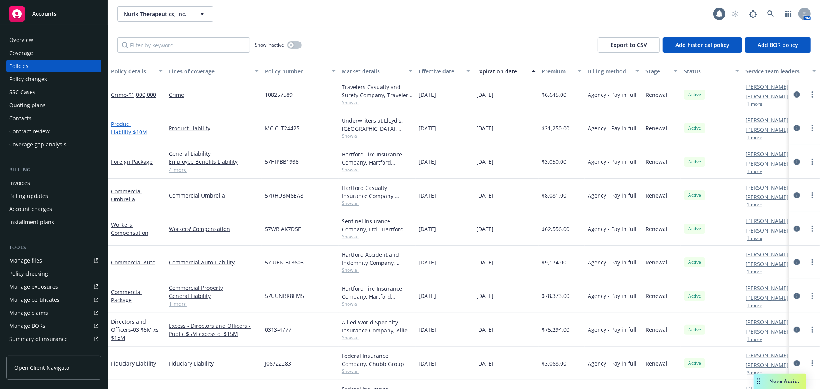
click at [127, 127] on link "Product Liability - $10M" at bounding box center [129, 127] width 36 height 15
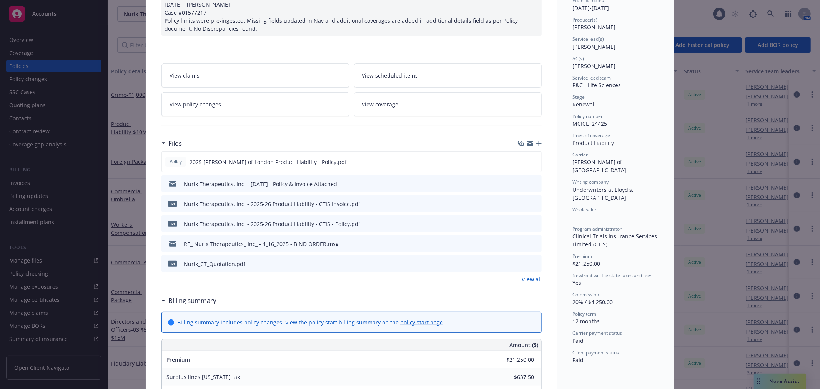
scroll to position [85, 0]
click at [527, 281] on link "View all" at bounding box center [532, 279] width 20 height 8
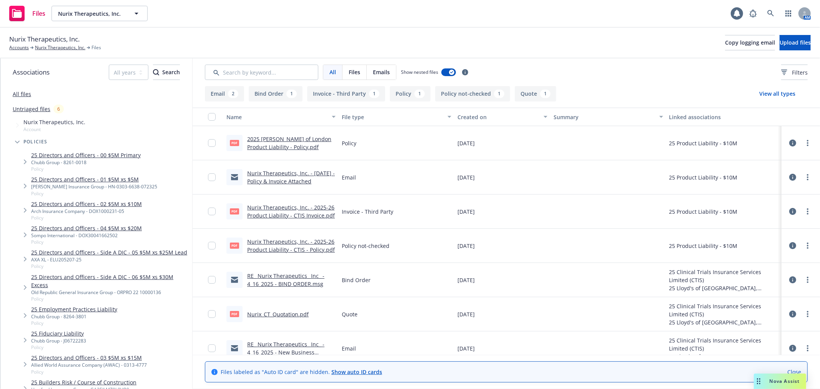
click at [270, 140] on link "2025 [PERSON_NAME] of London Product Liability - Policy.pdf" at bounding box center [289, 142] width 84 height 15
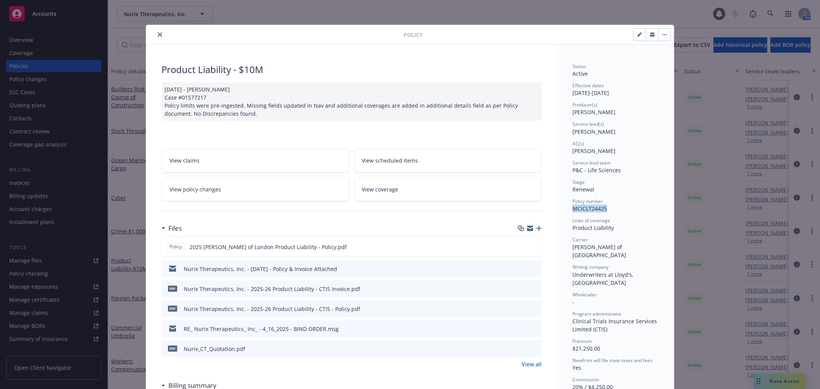
drag, startPoint x: 602, startPoint y: 206, endPoint x: 570, endPoint y: 208, distance: 32.0
click at [572, 208] on span "MCICLT24425" at bounding box center [589, 208] width 35 height 7
copy span "MCICLT24425"
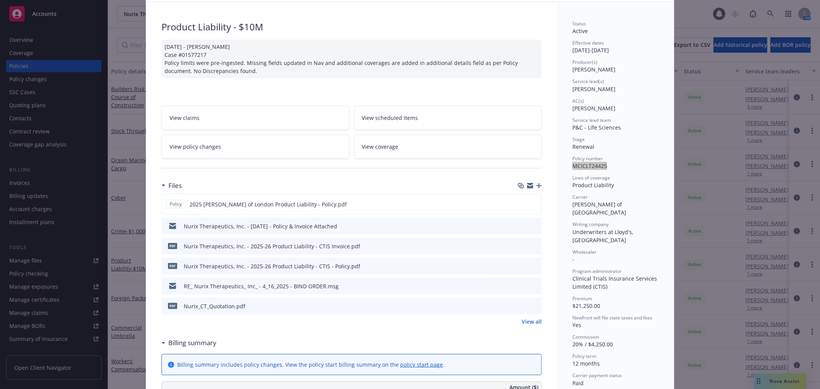
click at [532, 317] on link "View all" at bounding box center [532, 321] width 20 height 8
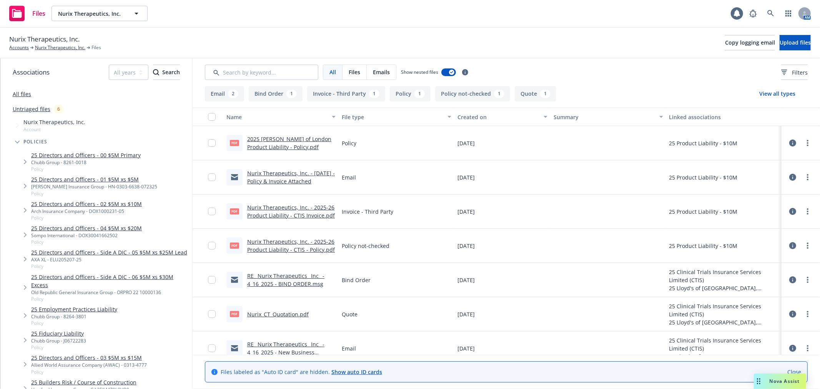
click at [286, 172] on link "Nurix Therapeutics, Inc. - [DATE] - Policy & Invoice Attached" at bounding box center [291, 176] width 88 height 15
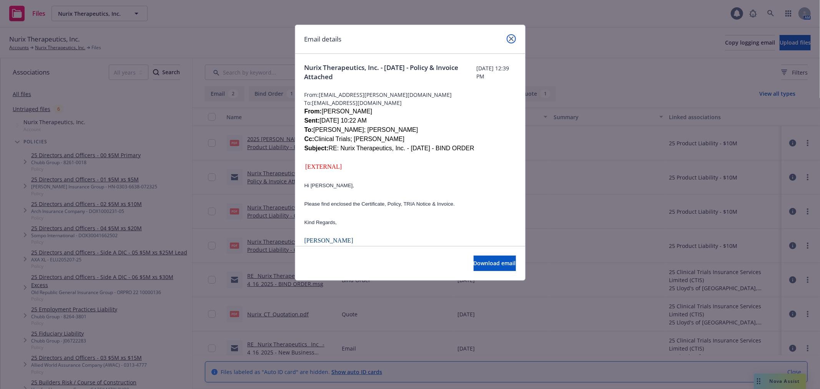
click at [509, 40] on icon "close" at bounding box center [511, 39] width 5 height 5
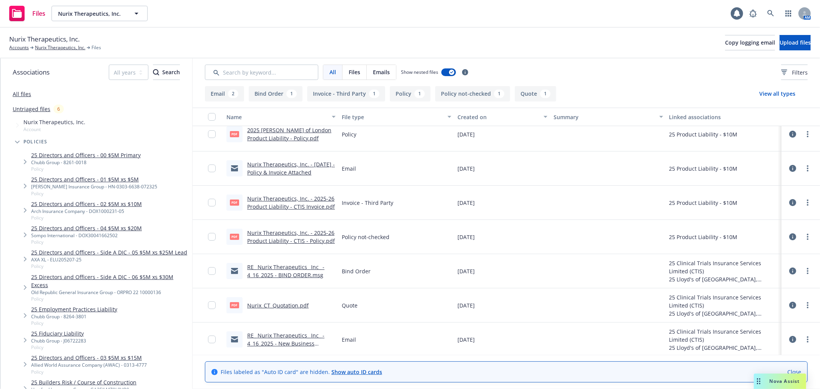
scroll to position [11, 0]
click at [275, 336] on link "RE_ Nurix Therapeutics_ Inc_ - 4_16_2025 - New Business Submission Attached.msg" at bounding box center [285, 341] width 77 height 23
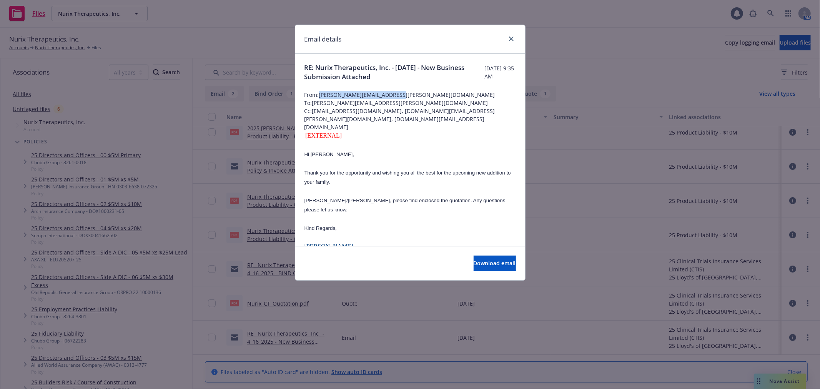
drag, startPoint x: 394, startPoint y: 95, endPoint x: 321, endPoint y: 94, distance: 73.4
click at [321, 94] on span "From: [PERSON_NAME][EMAIL_ADDRESS][PERSON_NAME][DOMAIN_NAME]" at bounding box center [409, 95] width 211 height 8
copy span "[PERSON_NAME][EMAIL_ADDRESS][PERSON_NAME][DOMAIN_NAME]"
click at [507, 38] on link "close" at bounding box center [511, 38] width 9 height 9
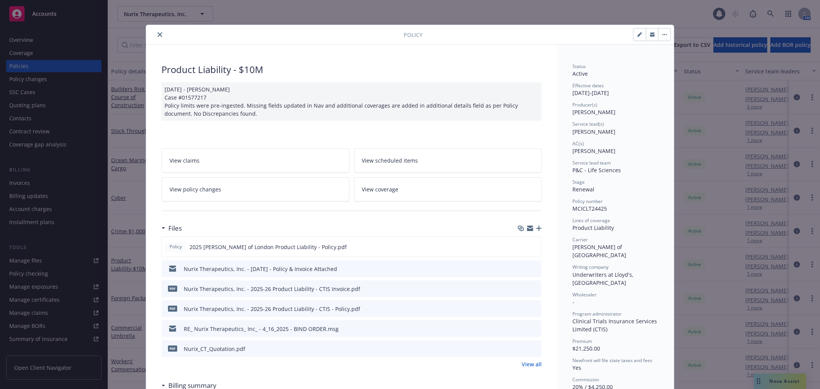
click at [158, 35] on icon "close" at bounding box center [160, 34] width 5 height 5
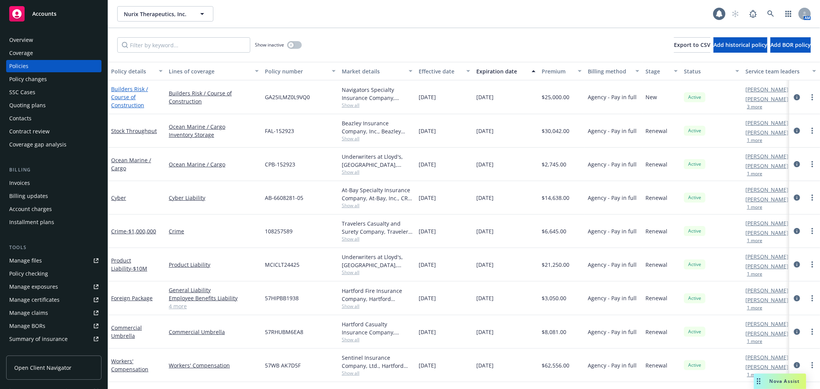
click at [127, 86] on link "Builders Risk / Course of Construction" at bounding box center [129, 96] width 37 height 23
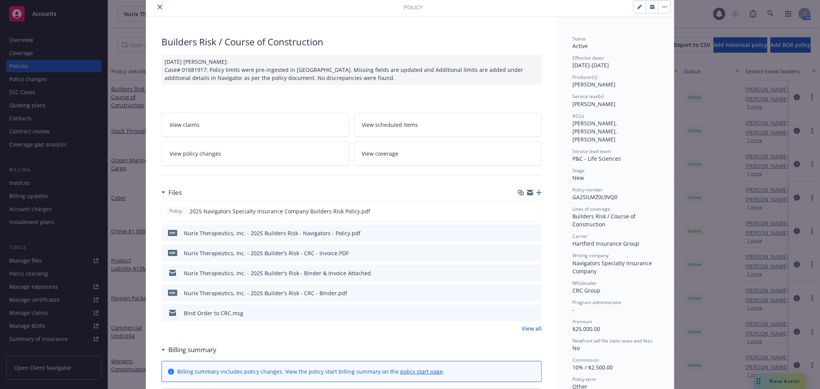
scroll to position [43, 0]
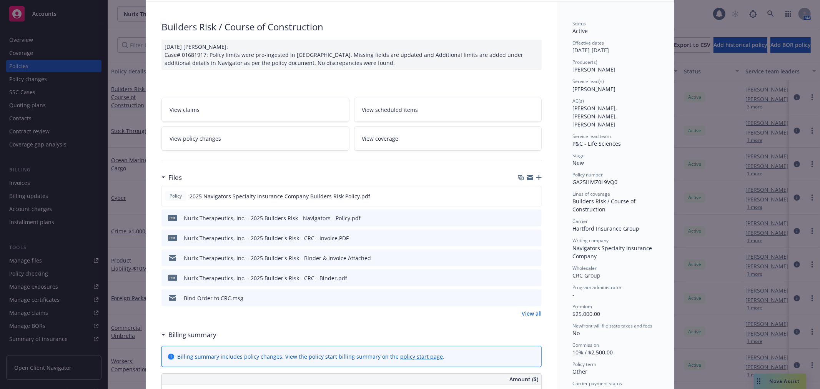
click at [524, 311] on link "View all" at bounding box center [532, 313] width 20 height 8
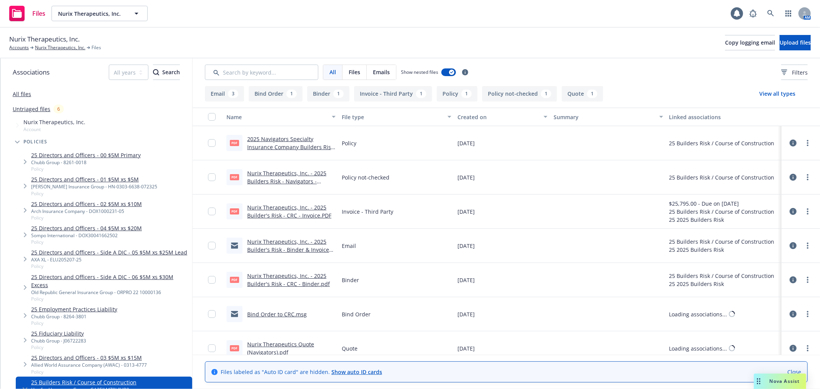
scroll to position [43, 0]
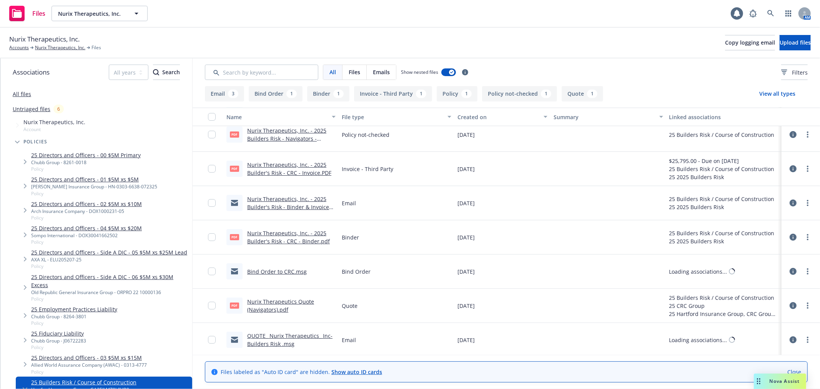
click at [313, 203] on div "Nurix Therapeutics, Inc. - 2025 Builder's Risk - Binder & Invoice Attached" at bounding box center [291, 203] width 88 height 16
click at [316, 205] on link "Nurix Therapeutics, Inc. - 2025 Builder's Risk - Binder & Invoice Attached" at bounding box center [288, 206] width 82 height 23
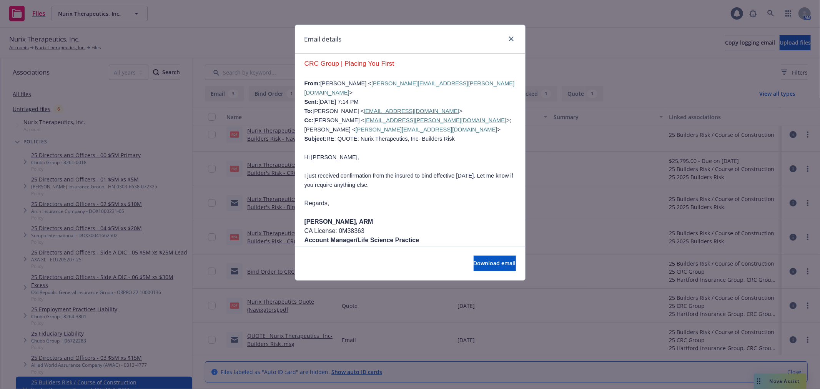
scroll to position [2050, 0]
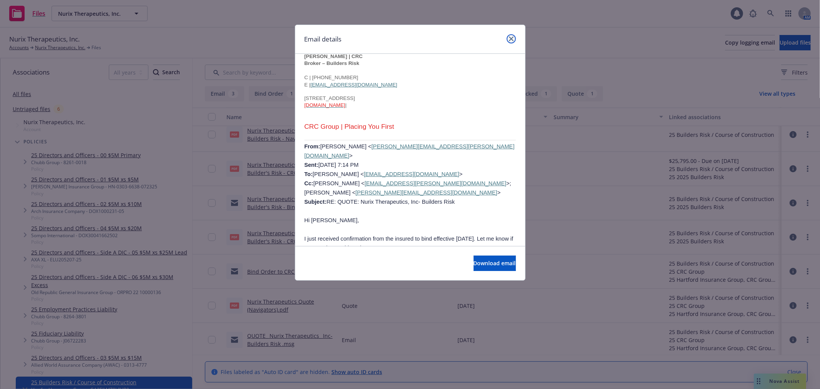
click at [510, 38] on icon "close" at bounding box center [511, 39] width 5 height 5
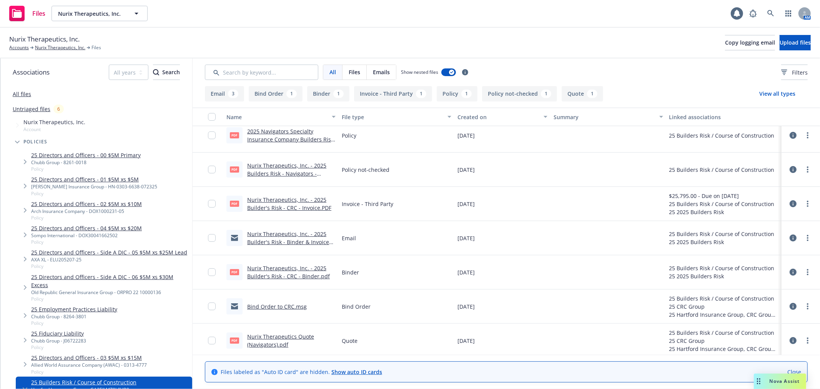
scroll to position [0, 0]
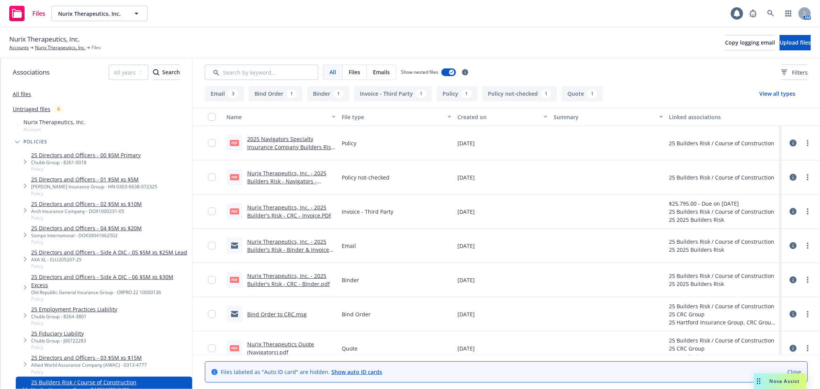
click at [278, 241] on link "Nurix Therapeutics, Inc. - 2025 Builder's Risk - Binder & Invoice Attached" at bounding box center [288, 249] width 82 height 23
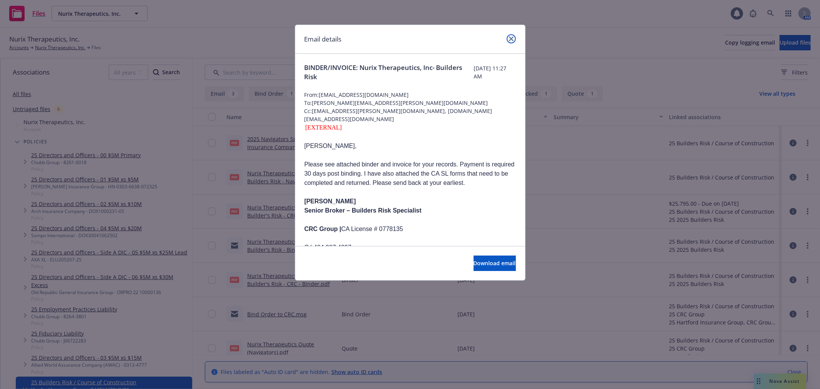
click at [510, 39] on icon "close" at bounding box center [511, 39] width 5 height 5
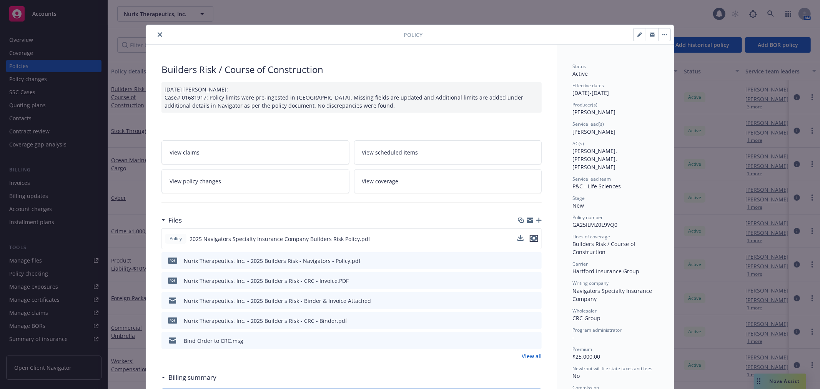
click at [530, 236] on icon "preview file" at bounding box center [533, 238] width 7 height 5
drag, startPoint x: 569, startPoint y: 207, endPoint x: 618, endPoint y: 209, distance: 48.5
click at [618, 214] on div "Policy number GA25ILMZ0L9VQ0" at bounding box center [615, 221] width 86 height 15
copy span "GA25ILMZ0L9VQ0"
click at [531, 300] on icon "preview file" at bounding box center [534, 299] width 7 height 5
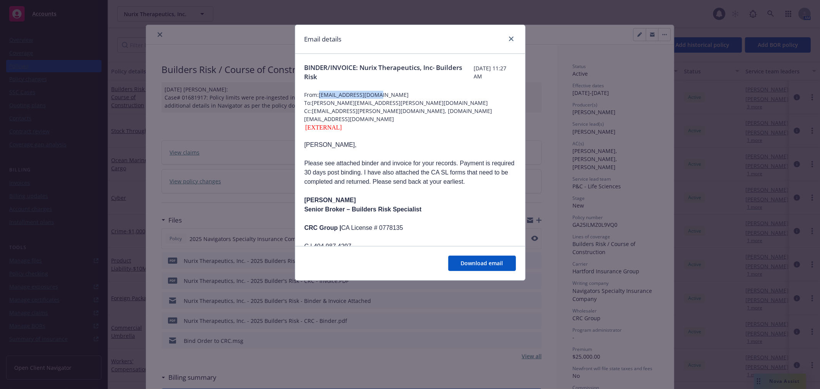
drag, startPoint x: 385, startPoint y: 94, endPoint x: 319, endPoint y: 95, distance: 65.7
click at [319, 95] on span "From: [EMAIL_ADDRESS][DOMAIN_NAME]" at bounding box center [409, 95] width 211 height 8
copy span "CMcLean@CRCGroup.com"
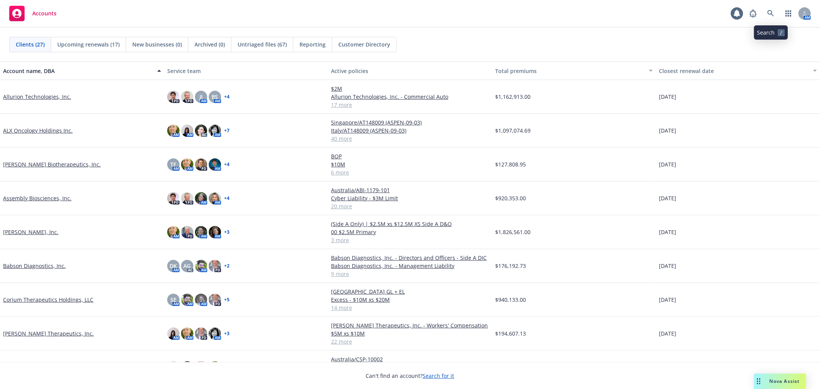
click at [768, 14] on icon at bounding box center [770, 13] width 7 height 7
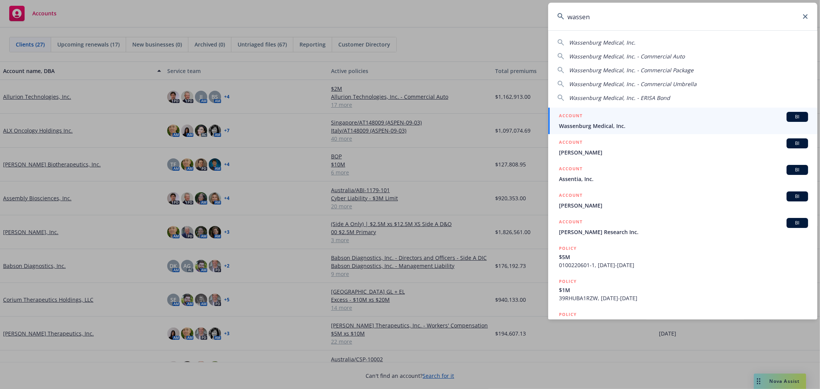
type input "wassen"
click at [639, 120] on div "ACCOUNT BI" at bounding box center [683, 117] width 249 height 10
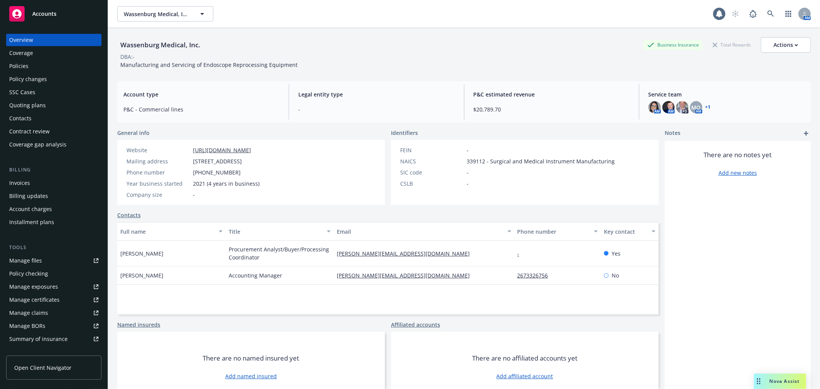
click at [779, 386] on div "Nova Assist" at bounding box center [780, 381] width 52 height 15
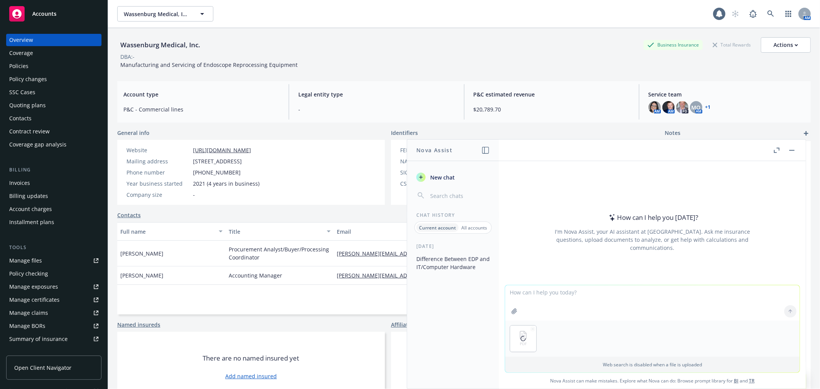
click at [572, 286] on textarea at bounding box center [652, 302] width 294 height 35
type textarea "who are the named insured in this policy?"
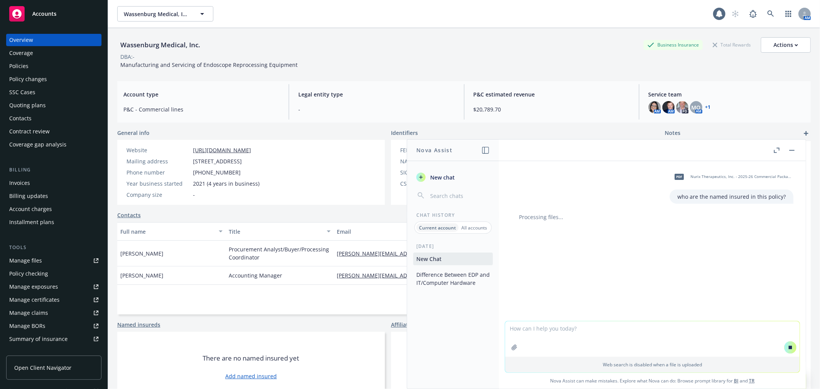
click at [37, 67] on div "Policies" at bounding box center [53, 66] width 89 height 12
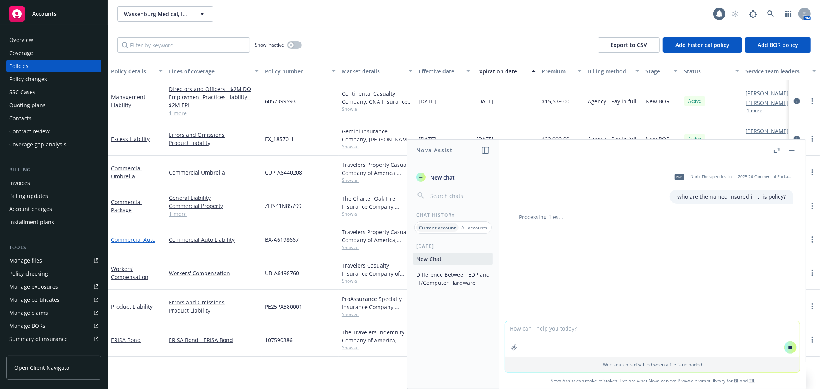
click at [124, 241] on link "Commercial Auto" at bounding box center [133, 239] width 44 height 7
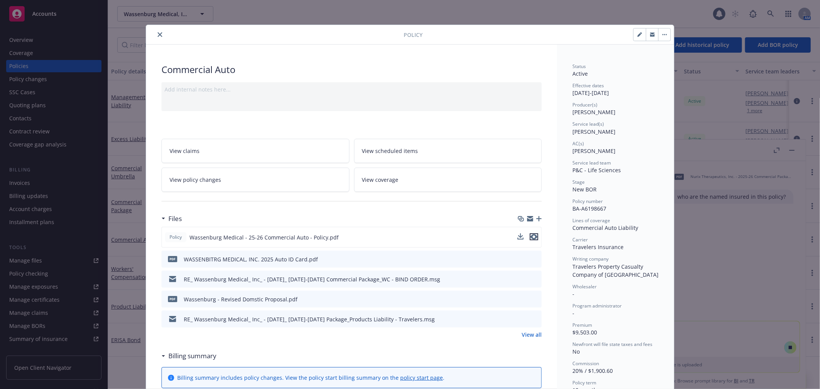
click at [532, 237] on icon "preview file" at bounding box center [533, 236] width 7 height 5
click at [158, 33] on icon "close" at bounding box center [160, 34] width 5 height 5
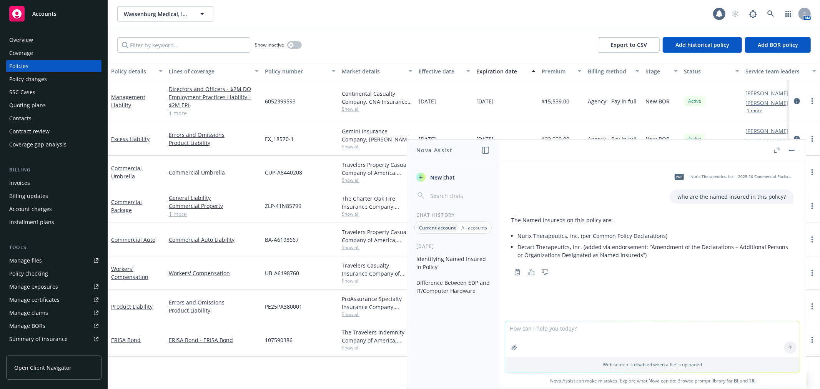
click at [155, 148] on div "Excess Liability" at bounding box center [137, 138] width 58 height 33
click at [793, 150] on icon "button" at bounding box center [791, 150] width 5 height 1
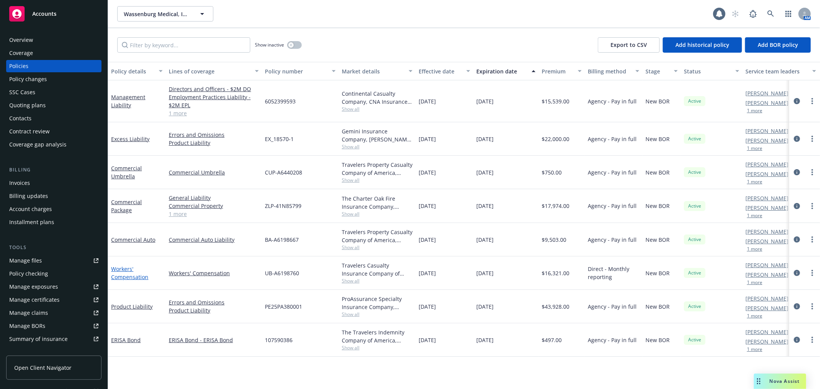
click at [126, 268] on link "Workers' Compensation" at bounding box center [129, 272] width 37 height 15
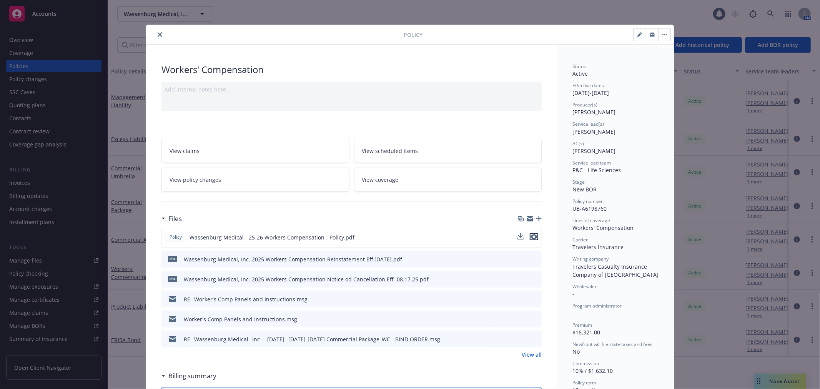
click at [531, 235] on icon "preview file" at bounding box center [533, 236] width 7 height 5
click at [158, 36] on icon "close" at bounding box center [160, 34] width 5 height 5
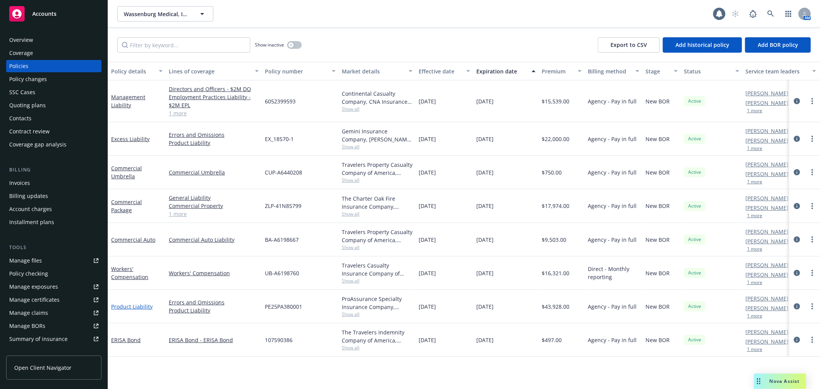
click at [131, 308] on link "Product Liability" at bounding box center [132, 306] width 42 height 7
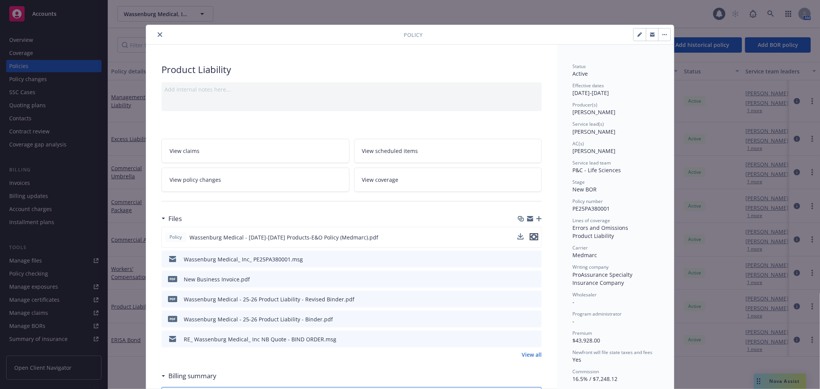
click at [532, 237] on icon "preview file" at bounding box center [533, 236] width 7 height 5
click at [158, 32] on icon "close" at bounding box center [160, 34] width 5 height 5
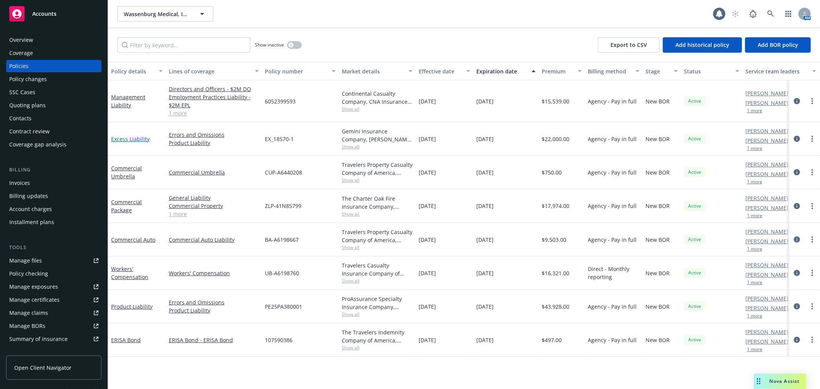
click at [136, 139] on link "Excess Liability" at bounding box center [130, 138] width 38 height 7
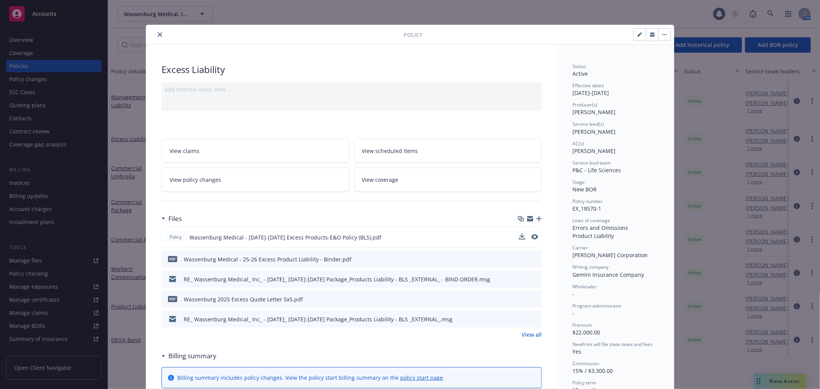
click at [532, 231] on div "Policy Wassenburg Medical - 2025-2026 Excess Products-E&O Policy (BLS).pdf" at bounding box center [351, 237] width 380 height 21
click at [532, 234] on icon "preview file" at bounding box center [533, 236] width 7 height 5
click at [158, 33] on icon "close" at bounding box center [160, 34] width 5 height 5
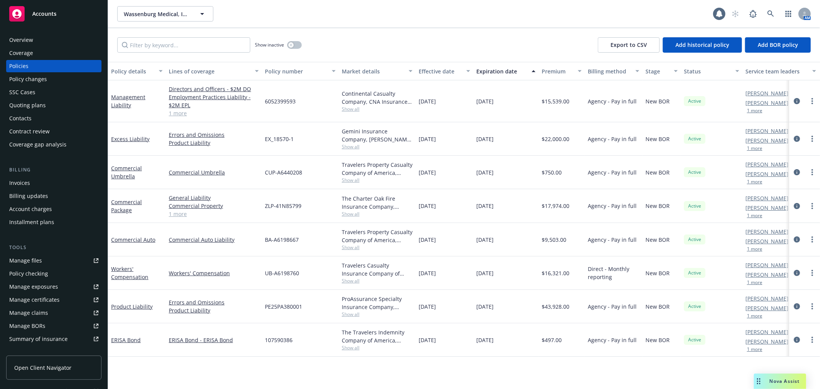
click at [776, 379] on span "Nova Assist" at bounding box center [784, 381] width 30 height 7
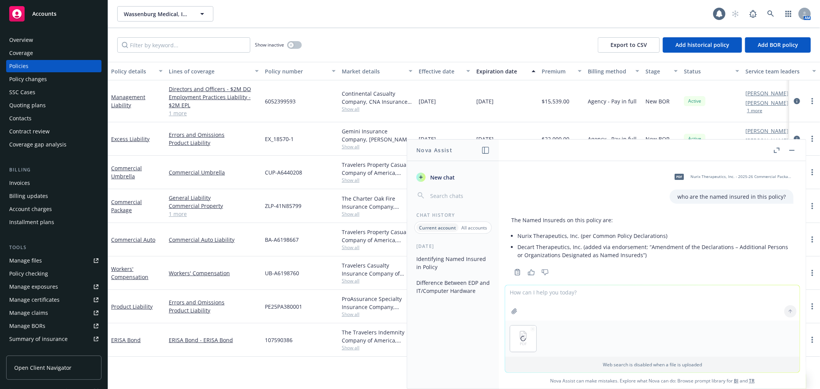
click at [563, 297] on textarea at bounding box center [652, 302] width 294 height 35
type textarea "who is the named insured in this policy? are there additional insured?"
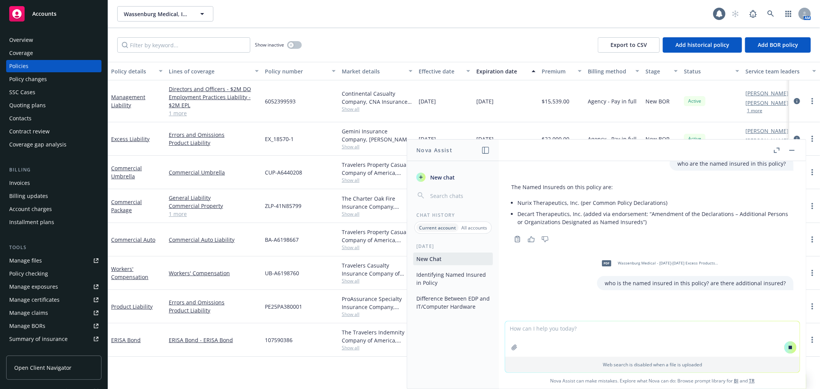
scroll to position [28, 0]
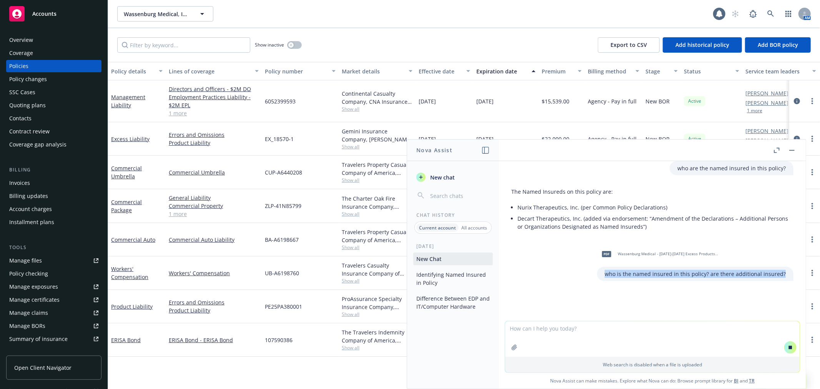
drag, startPoint x: 777, startPoint y: 273, endPoint x: 584, endPoint y: 267, distance: 192.6
click at [584, 267] on div "pdf Wassenburg Medical - 2025-2026 Excess Products-E&O Policy (BLS).pdf who is …" at bounding box center [652, 262] width 294 height 37
copy p "who is the named insured in this policy? are there additional insured?"
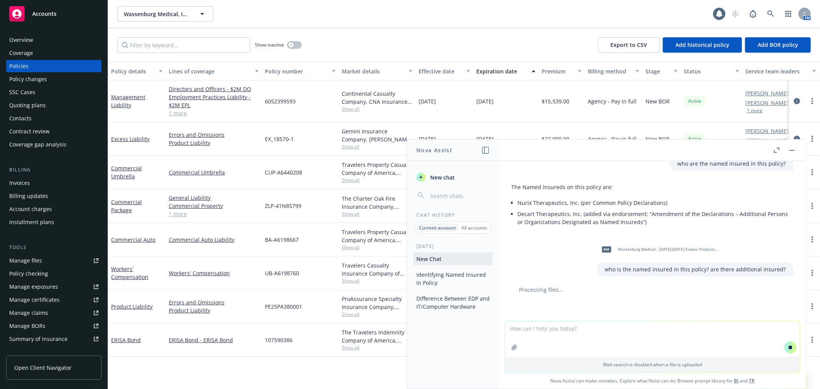
click at [534, 260] on div "pdf Wassenburg Medical - 2025-2026 Excess Products-E&O Policy (BLS).pdf who is …" at bounding box center [652, 258] width 294 height 37
click at [535, 328] on textarea at bounding box center [652, 338] width 294 height 35
paste textarea "who is the named insured in this policy? are there additional insured?"
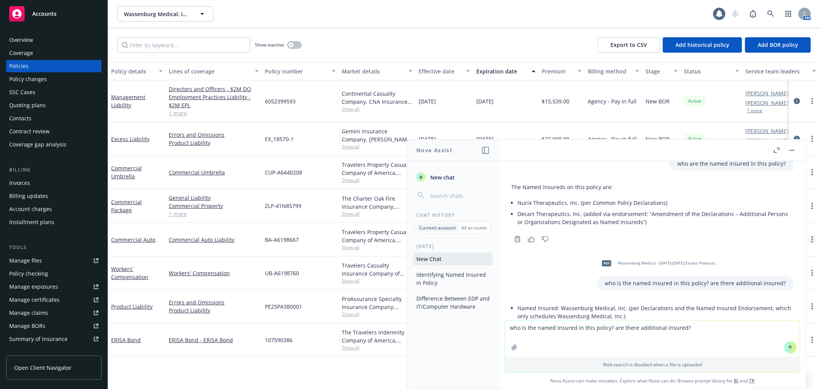
scroll to position [111, 0]
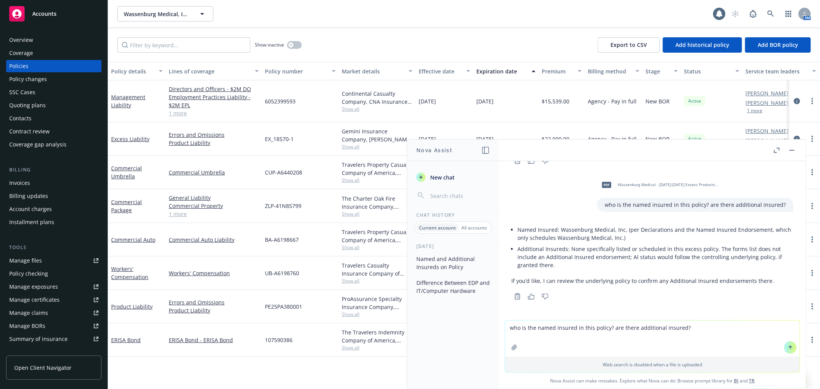
type textarea "who is the named insured in this policy? are there additional insured?"
click at [787, 314] on button at bounding box center [790, 311] width 12 height 12
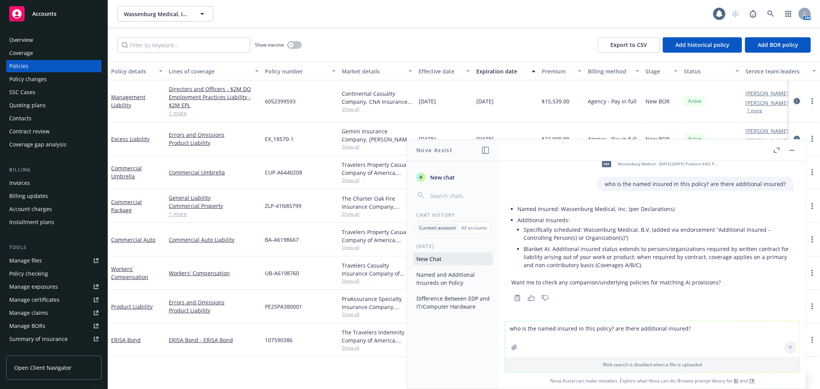
scroll to position [268, 0]
drag, startPoint x: 582, startPoint y: 228, endPoint x: 645, endPoint y: 228, distance: 62.6
click at [645, 228] on li "Specifically scheduled: Wassenburg Medical, B.V. (added via endorsement “Additi…" at bounding box center [658, 233] width 270 height 19
copy li "Wassenburg Medical, B.V."
click at [431, 183] on button "New chat" at bounding box center [453, 177] width 80 height 14
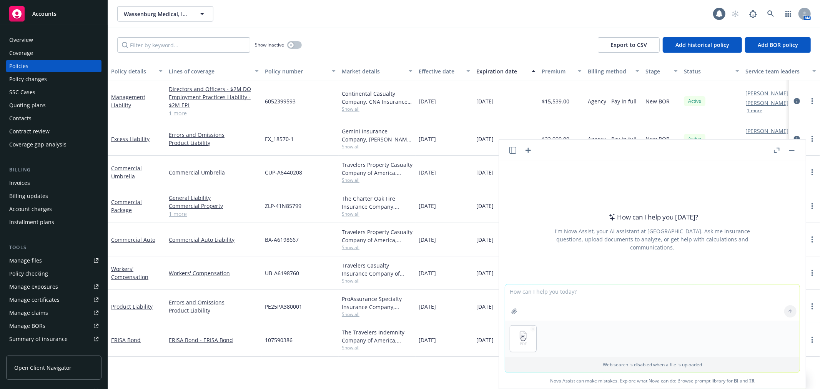
click at [544, 291] on textarea at bounding box center [652, 302] width 294 height 36
type textarea "what is the total annual payroll?"
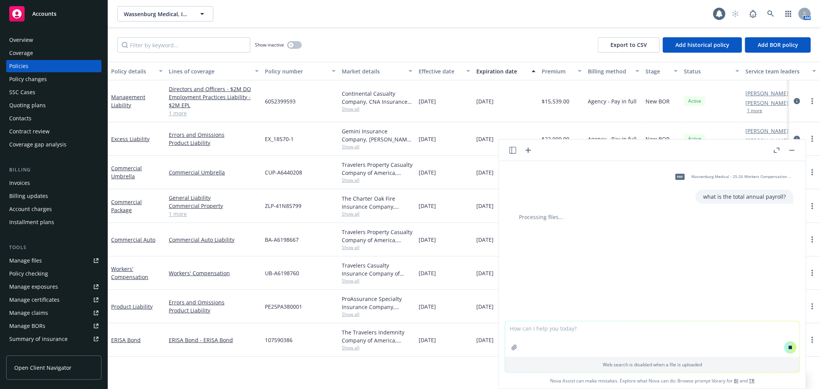
click at [603, 154] on header at bounding box center [652, 151] width 307 height 22
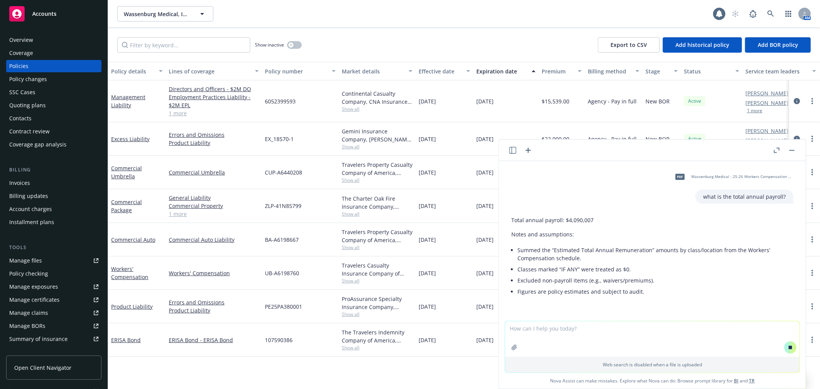
scroll to position [12, 0]
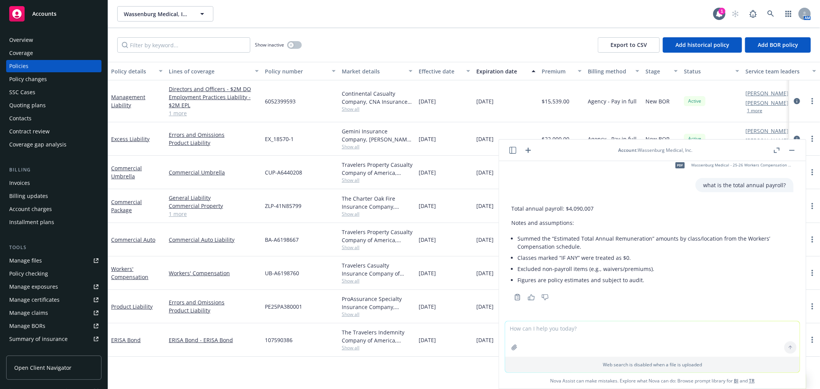
click at [791, 151] on button "button" at bounding box center [791, 150] width 9 height 9
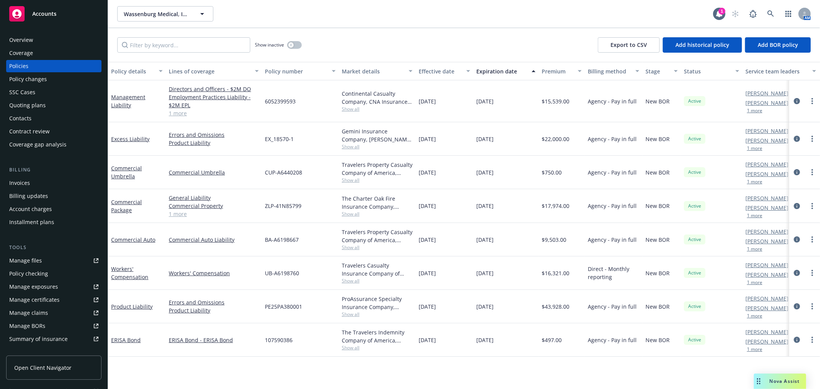
click at [37, 104] on div "Quoting plans" at bounding box center [27, 105] width 37 height 12
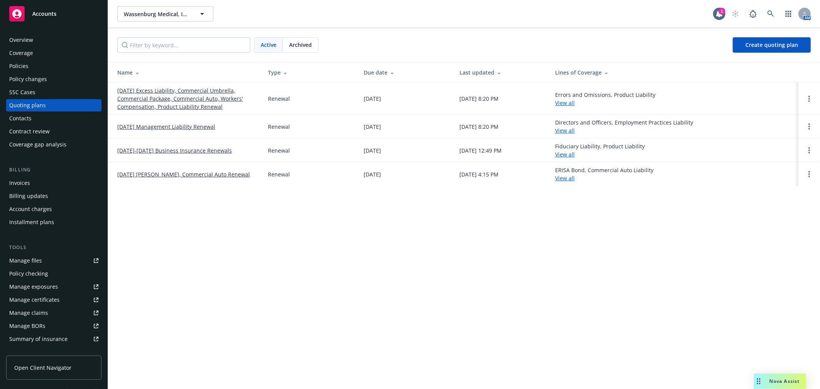
click at [297, 45] on span "Archived" at bounding box center [300, 45] width 23 height 8
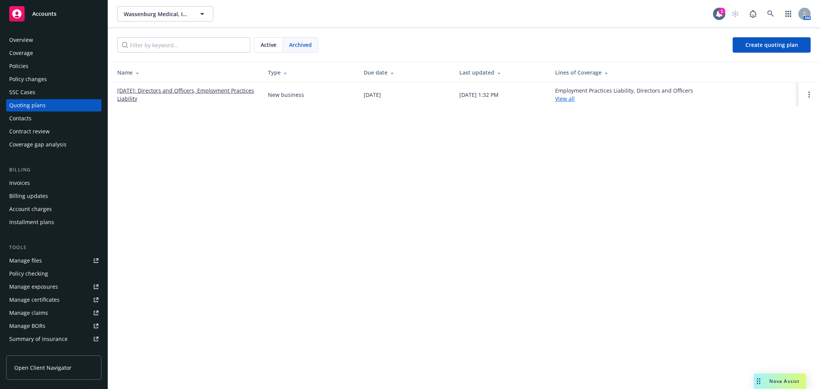
click at [264, 47] on span "Active" at bounding box center [269, 45] width 16 height 8
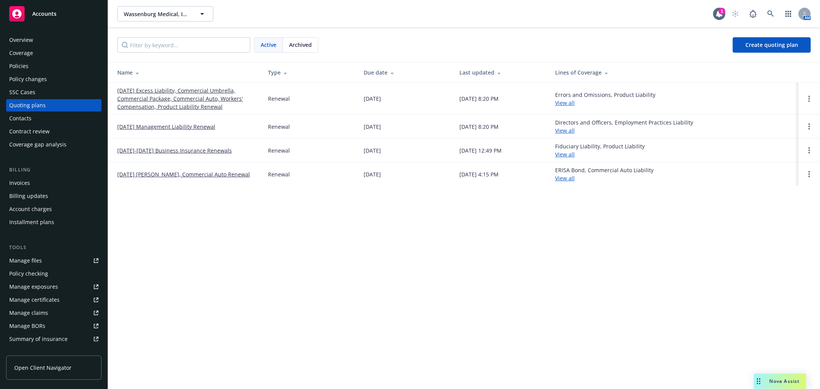
click at [155, 152] on link "January 1, 2025-2026 Business Insurance Renewals" at bounding box center [174, 150] width 115 height 8
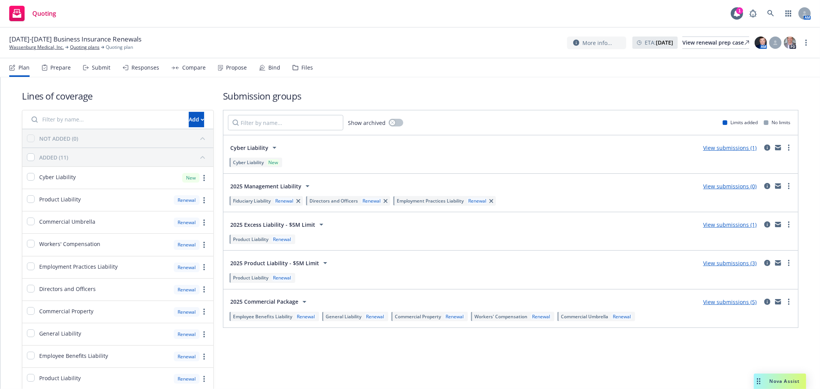
click at [301, 65] on div "Files" at bounding box center [307, 68] width 12 height 6
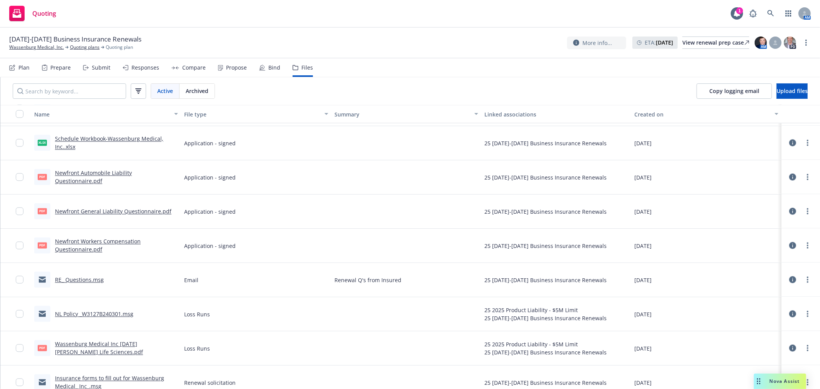
scroll to position [1226, 0]
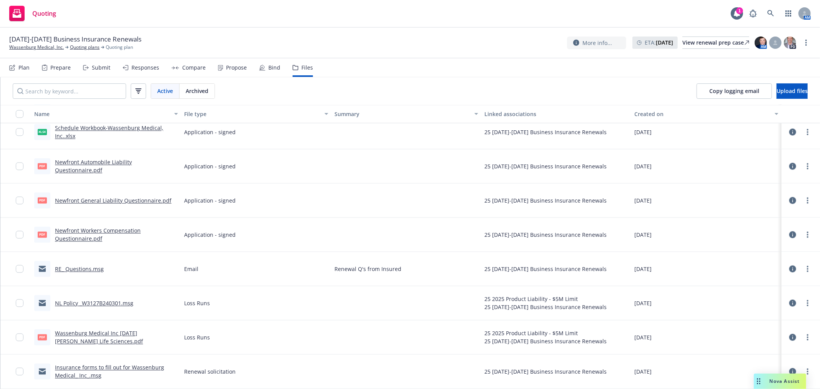
click at [143, 369] on link "Insurance forms to fill out for Wassenburg Medical_ Inc_.msg" at bounding box center [109, 371] width 109 height 15
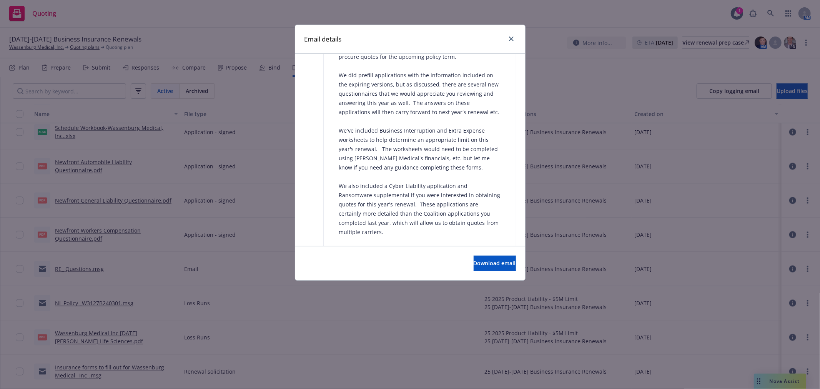
scroll to position [384, 0]
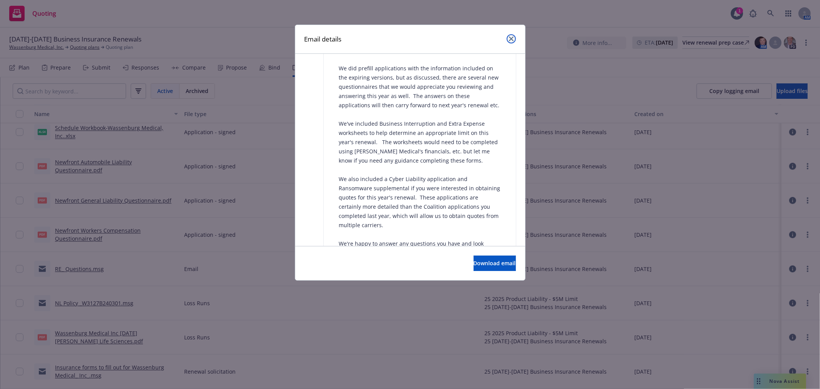
click at [511, 39] on icon "close" at bounding box center [511, 39] width 5 height 5
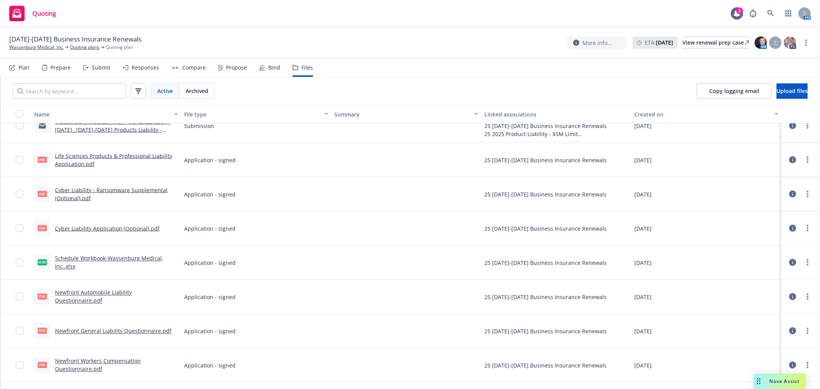
scroll to position [970, 0]
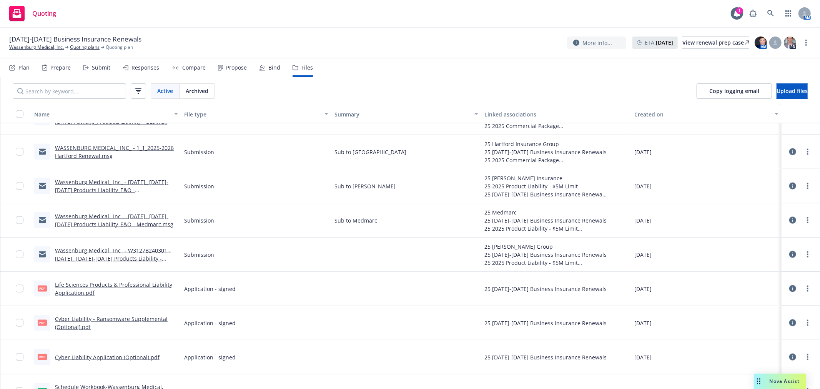
click at [116, 252] on link "Wassenburg Medical_ Inc_ - W3127B240301 - [DATE]_ [DATE]-[DATE] Products Liabil…" at bounding box center [113, 258] width 116 height 23
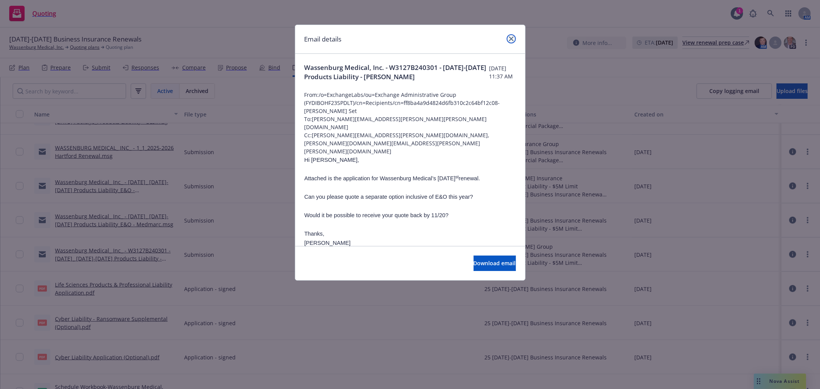
click at [508, 38] on link "close" at bounding box center [511, 38] width 9 height 9
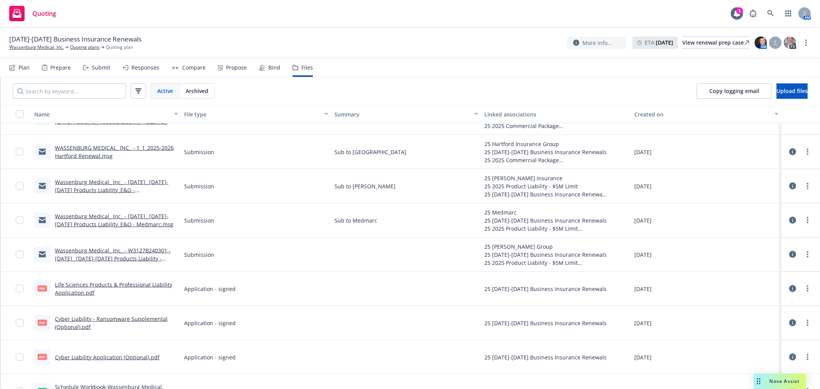
click at [113, 181] on link "Wassenburg Medical_ Inc_ - [DATE]_ [DATE]-[DATE] Products Liability_E&O - [PERS…" at bounding box center [111, 189] width 113 height 23
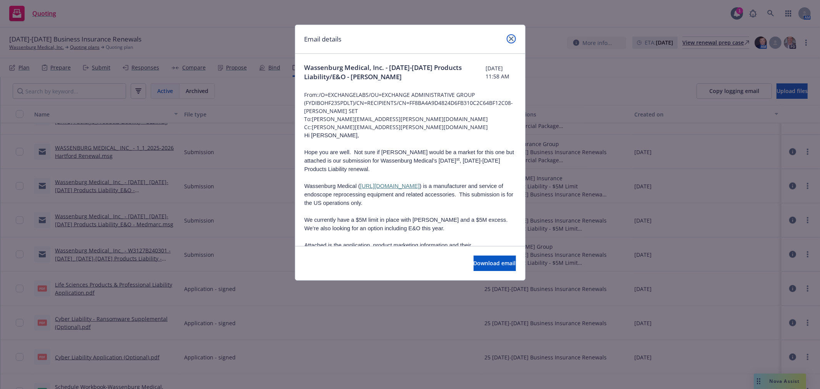
click at [513, 38] on icon "close" at bounding box center [511, 39] width 5 height 5
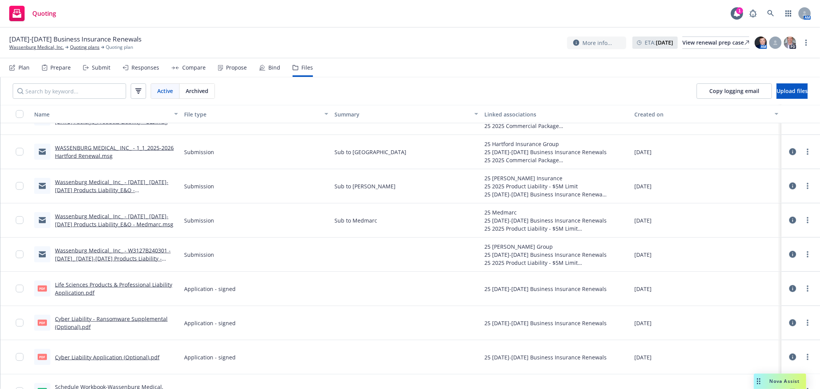
scroll to position [885, 0]
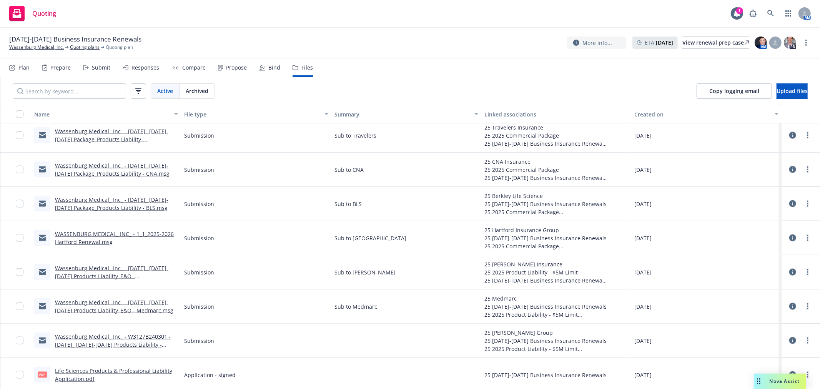
click at [136, 208] on link "Wassenburg Medical_ Inc_ - [DATE]_ [DATE]-[DATE] Package_Products Liability - B…" at bounding box center [111, 203] width 113 height 15
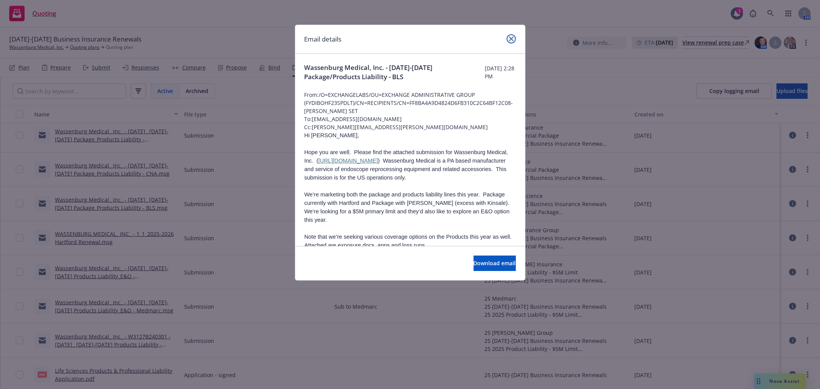
click at [507, 40] on link "close" at bounding box center [511, 38] width 9 height 9
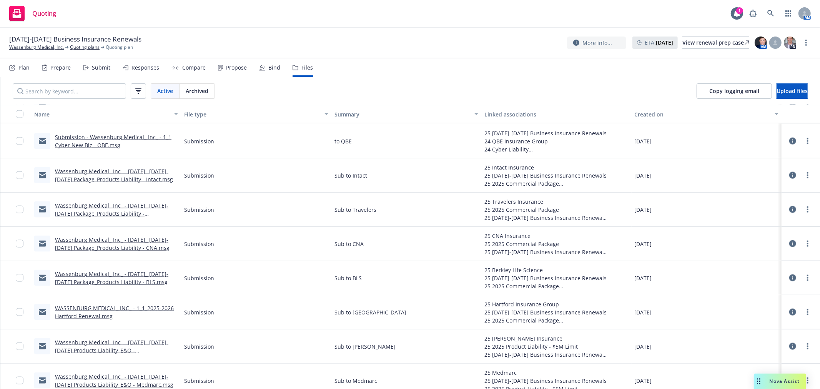
scroll to position [799, 0]
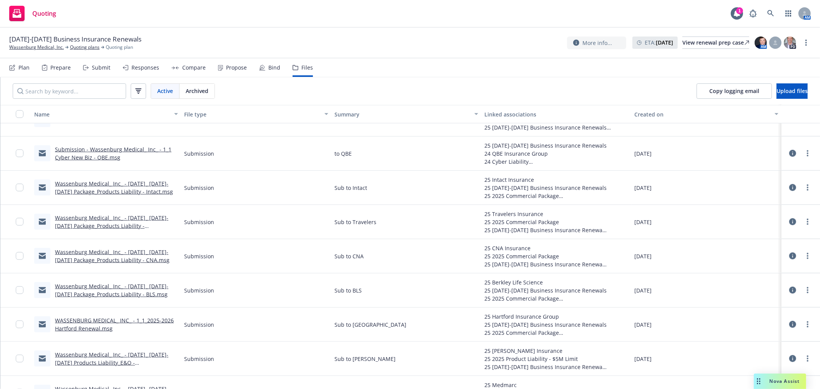
click at [90, 158] on link "Submission - Wassenburg Medical_ Inc_ - 1_1 Cyber New Biz - QBE.msg" at bounding box center [113, 153] width 116 height 15
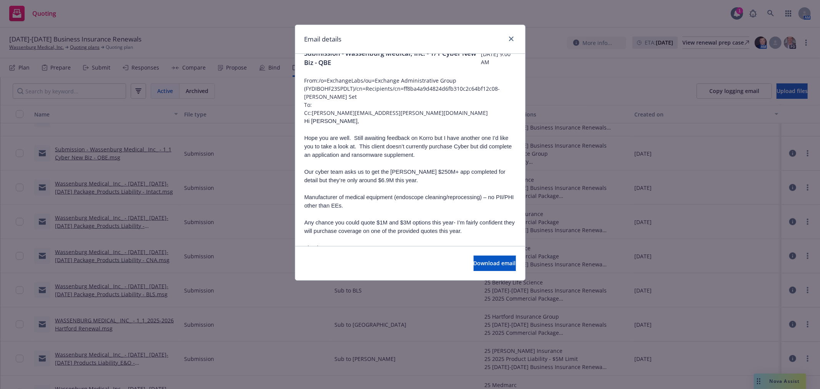
scroll to position [0, 0]
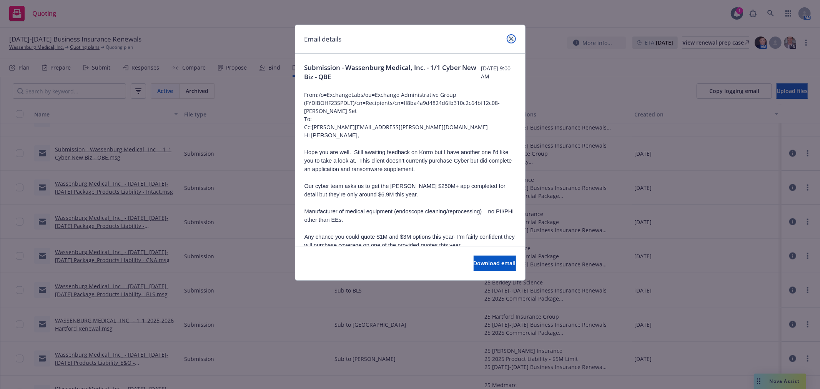
click at [513, 37] on link "close" at bounding box center [511, 38] width 9 height 9
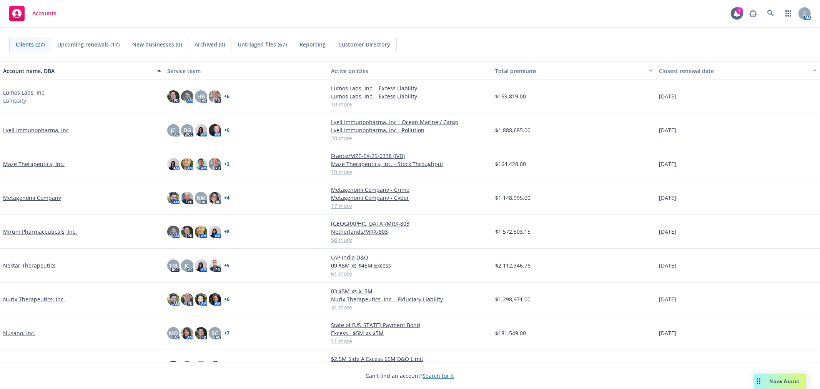
scroll to position [512, 0]
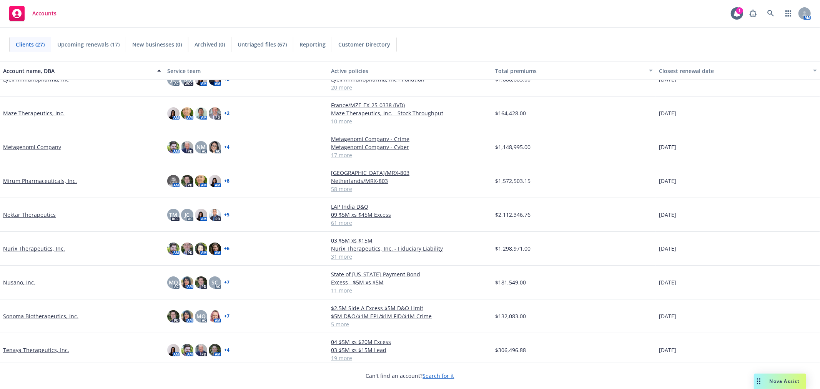
click at [32, 248] on link "Nurix Therapeutics, Inc." at bounding box center [34, 248] width 62 height 8
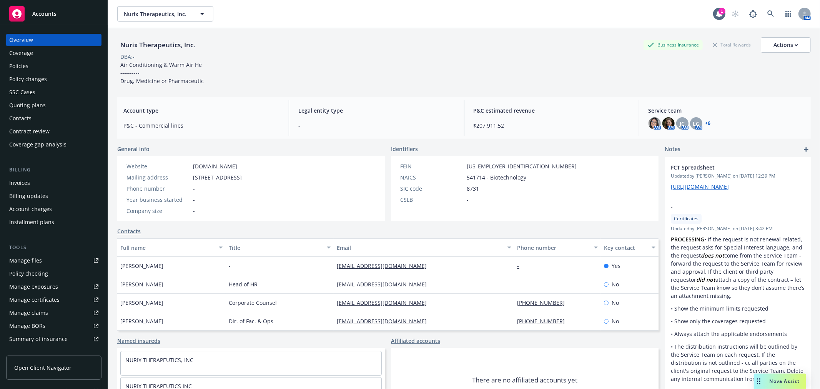
click at [30, 66] on div "Policies" at bounding box center [53, 66] width 89 height 12
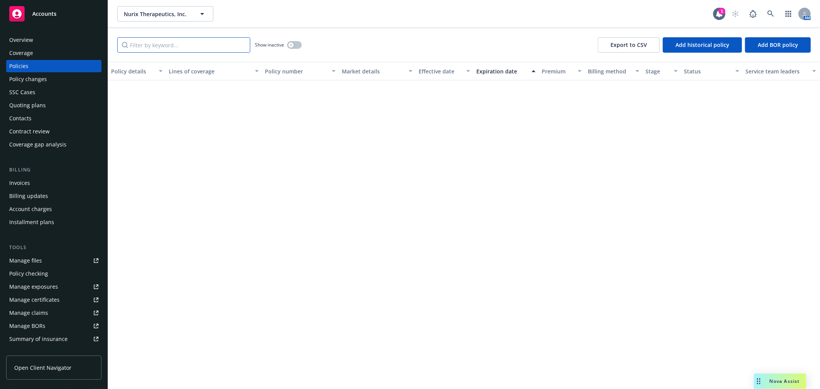
click at [163, 47] on input "Filter by keyword..." at bounding box center [183, 44] width 133 height 15
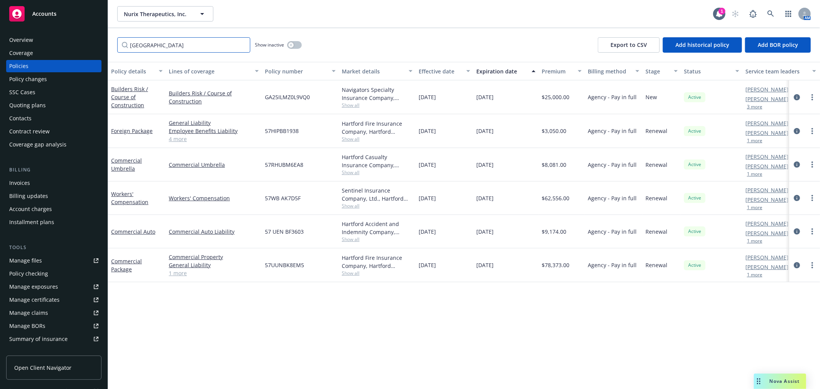
type input "[GEOGRAPHIC_DATA]"
click at [291, 264] on span "57UUNBK8EM5" at bounding box center [284, 265] width 39 height 8
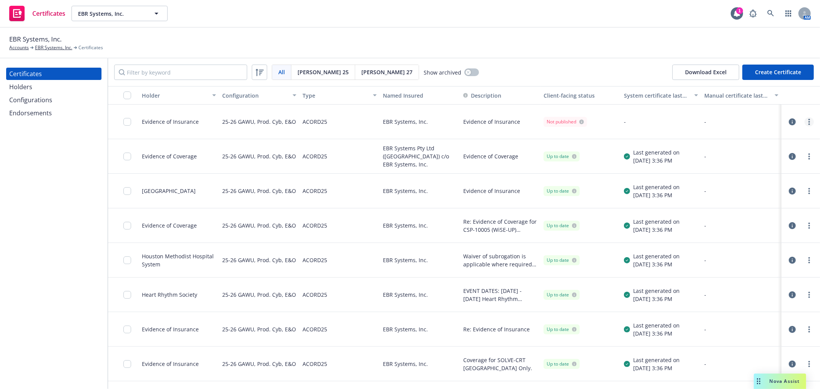
click at [805, 120] on link "more" at bounding box center [808, 121] width 9 height 9
click at [732, 172] on link "Regenerate" at bounding box center [745, 168] width 123 height 15
click at [804, 121] on link "more" at bounding box center [808, 121] width 9 height 9
click at [804, 120] on link "more" at bounding box center [808, 121] width 9 height 9
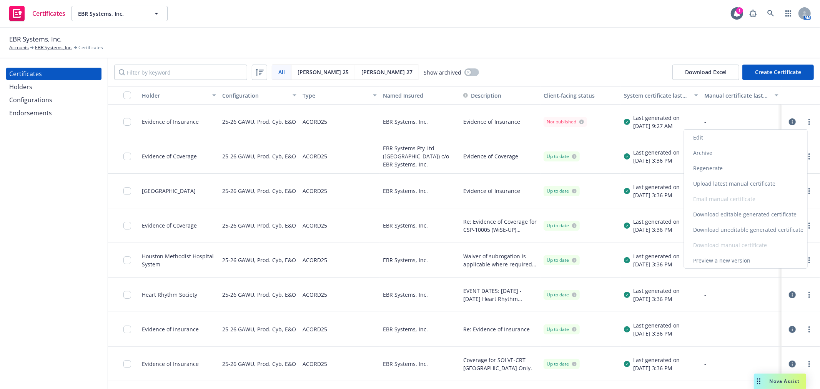
click at [743, 224] on link "Download uneditable generated certificate" at bounding box center [745, 229] width 123 height 15
click at [521, 41] on div "EBR Systems, Inc. Accounts EBR Systems, Inc. Certificates" at bounding box center [409, 42] width 801 height 17
click at [808, 121] on circle "more" at bounding box center [809, 122] width 2 height 2
click at [705, 131] on link "Edit" at bounding box center [745, 137] width 123 height 15
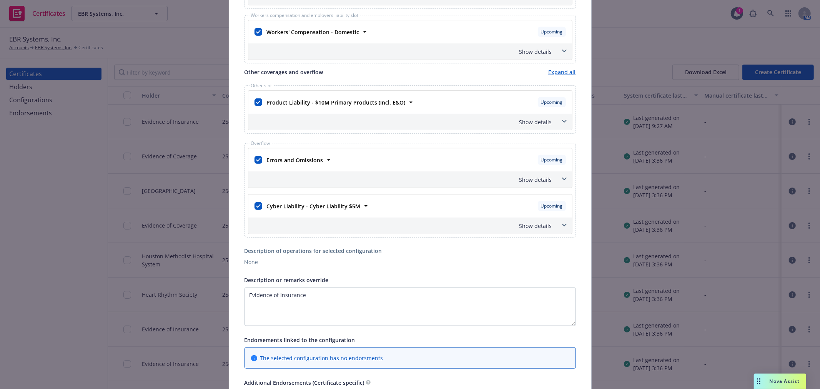
scroll to position [327, 0]
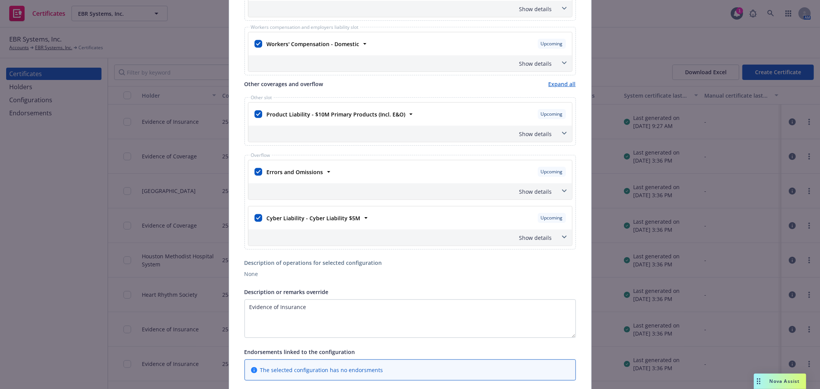
click at [562, 135] on icon at bounding box center [564, 133] width 5 height 3
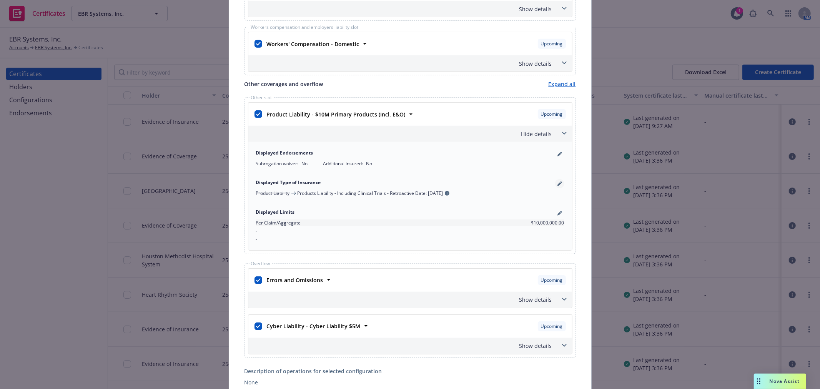
click at [555, 185] on link "pencil" at bounding box center [559, 183] width 9 height 9
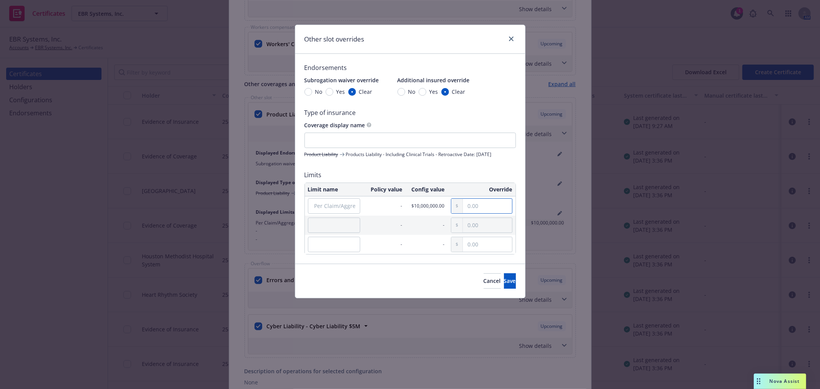
click at [477, 205] on input "text" at bounding box center [487, 206] width 49 height 15
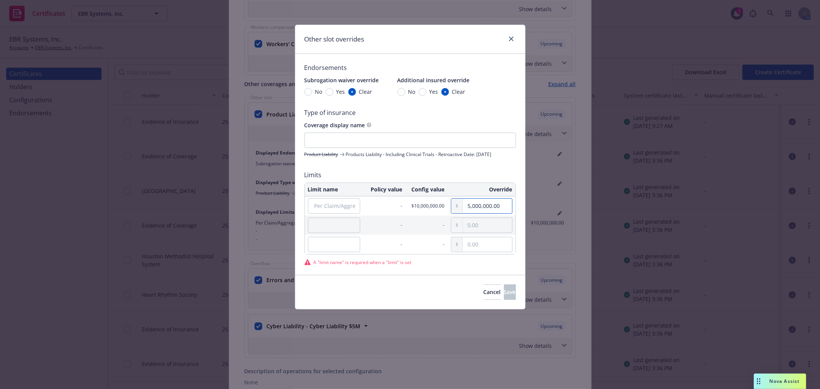
type input "5,000,000.00"
drag, startPoint x: 346, startPoint y: 154, endPoint x: 502, endPoint y: 157, distance: 156.5
click at [502, 157] on div "Product Liability Products Liability - Including Clinical Trials - Retroactive …" at bounding box center [409, 154] width 211 height 7
copy span "Products Liability - Including Clinical Trials - Retroactive Date: [DATE]"
click at [397, 147] on input "text" at bounding box center [409, 140] width 211 height 15
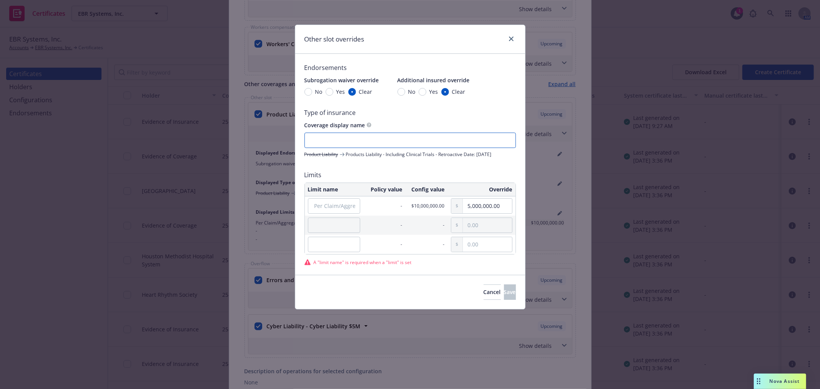
paste input "Products Liability - Including Clinical Trials - Retroactive Date: [DATE]"
drag, startPoint x: 417, startPoint y: 140, endPoint x: 357, endPoint y: 143, distance: 60.0
click at [357, 143] on input "Products Liability - Including Clinical Trials - Retroactive Date: [DATE]" at bounding box center [409, 140] width 211 height 15
click at [432, 140] on input "Products Liability - Retroactive Date: [DATE]" at bounding box center [409, 140] width 211 height 15
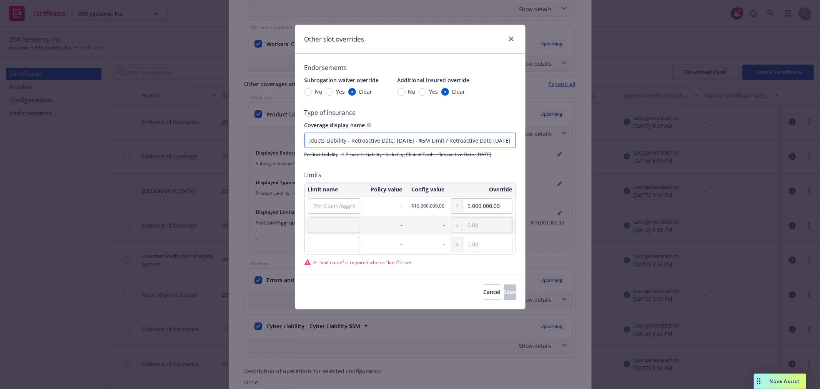
click at [481, 143] on input "Products Liability - Retroactive Date: [DATE] - $5M Limit / Retroactive Date [D…" at bounding box center [409, 140] width 211 height 15
drag, startPoint x: 479, startPoint y: 139, endPoint x: 530, endPoint y: 141, distance: 51.9
click at [530, 141] on div "Other slot overrides Endorsements Subrogation waiver override No Yes Clear Addi…" at bounding box center [410, 194] width 820 height 389
click at [512, 140] on input "Products Liability - Retroactive Date: [DATE] - $5M Limit / Retroactive Date: […" at bounding box center [409, 140] width 211 height 15
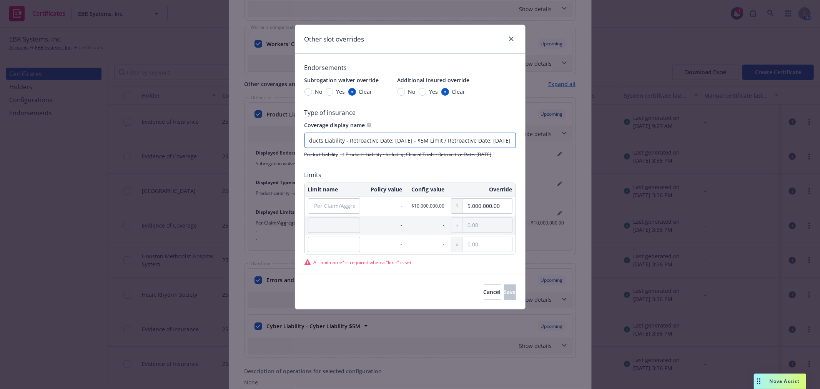
click at [512, 140] on input "Products Liability - Retroactive Date: [DATE] - $5M Limit / Retroactive Date: […" at bounding box center [409, 140] width 211 height 15
type input "Products Liability - Retroactive Date: [DATE] - $5M Limit / Retroactive Date: […"
click at [328, 206] on input "Per Claim/Aggregate" at bounding box center [334, 205] width 52 height 15
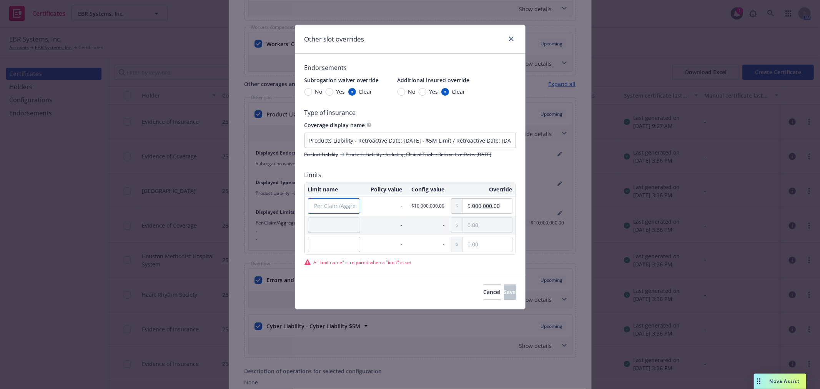
click at [328, 206] on input "Per Claim/Aggregate" at bounding box center [334, 205] width 52 height 15
click at [328, 222] on input "text" at bounding box center [334, 225] width 52 height 15
click at [325, 209] on input "Per Claim/Aggregate" at bounding box center [334, 205] width 52 height 15
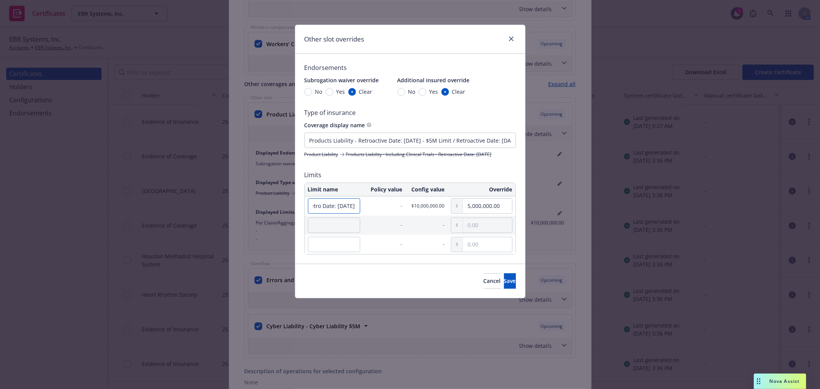
scroll to position [0, 72]
click at [325, 209] on input "Per Claim/Aggregate - Retro Date: [DATE]" at bounding box center [334, 205] width 52 height 15
type input "Per Claim/Aggregate - Retro Date: [DATE]"
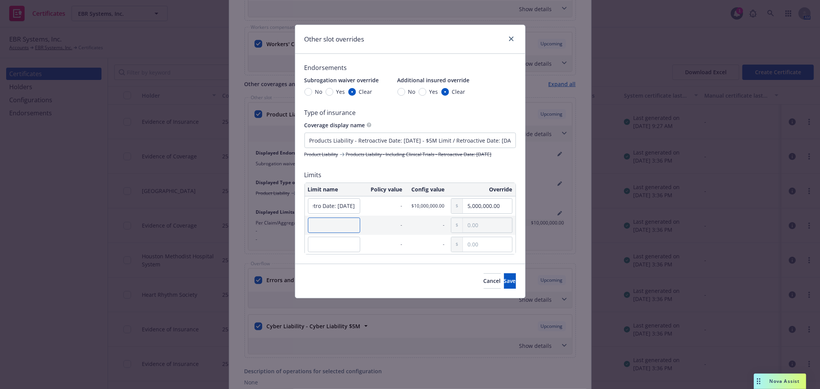
click at [323, 224] on input "text" at bounding box center [334, 225] width 52 height 15
paste input "Per Claim/Aggregate - Retro Date: [DATE]"
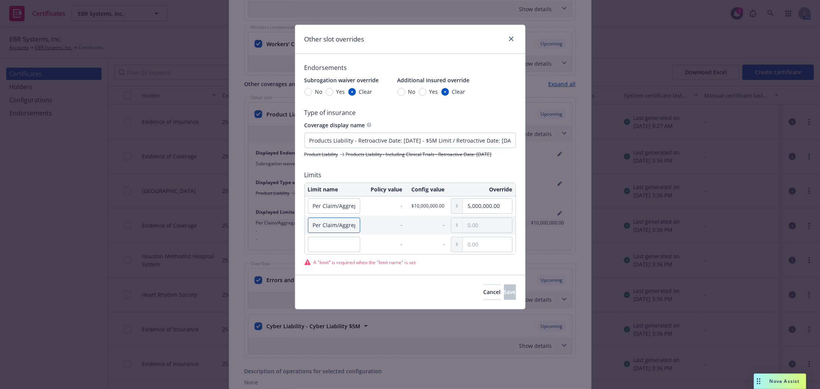
drag, startPoint x: 336, startPoint y: 227, endPoint x: 282, endPoint y: 225, distance: 54.2
click at [282, 225] on div "Other slot overrides Endorsements Subrogation waiver override No Yes Clear Addi…" at bounding box center [410, 194] width 820 height 389
click at [334, 224] on input "Per Claim/Aggregate - Retro Date: [DATE]" at bounding box center [334, 225] width 52 height 15
drag, startPoint x: 330, startPoint y: 224, endPoint x: 362, endPoint y: 228, distance: 32.9
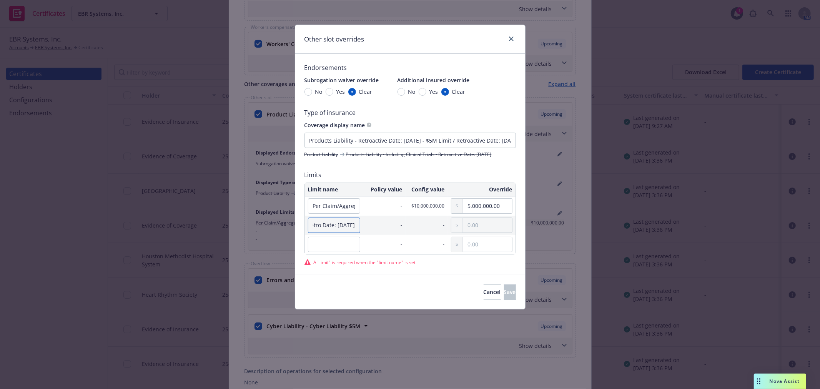
click at [362, 228] on td "Per Claim/Aggregate - Retro Date: [DATE]" at bounding box center [334, 225] width 58 height 19
type input "Per Claim/Aggregate - Retro Date: [DATE]"
click at [376, 226] on td "-" at bounding box center [384, 225] width 42 height 19
click at [494, 221] on input "text" at bounding box center [487, 225] width 49 height 15
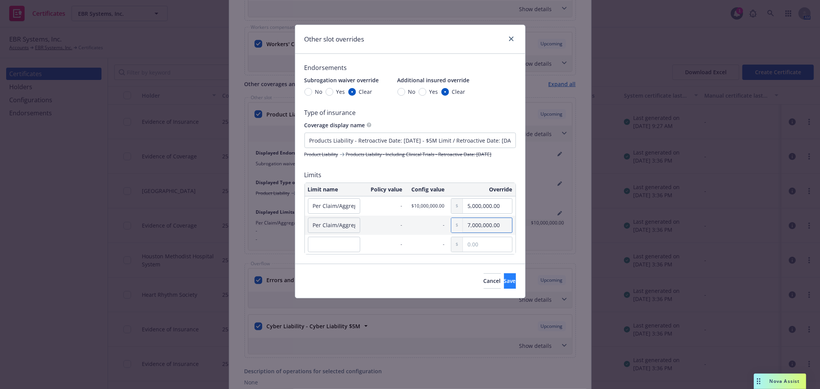
type input "7,000,000.00"
click at [504, 279] on span "Save" at bounding box center [510, 280] width 12 height 7
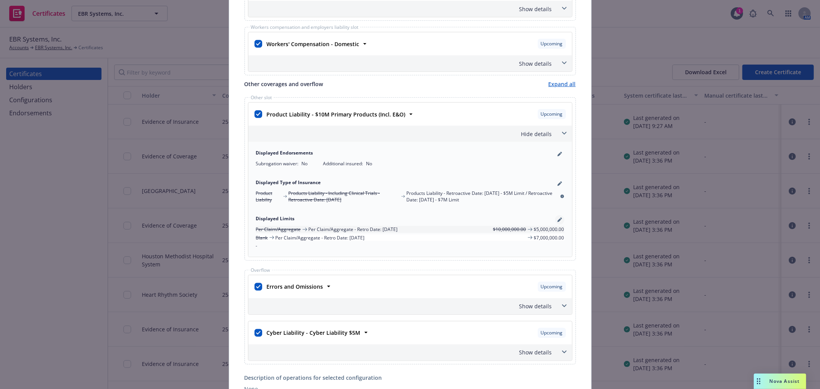
click at [556, 224] on link "pencil" at bounding box center [559, 219] width 9 height 9
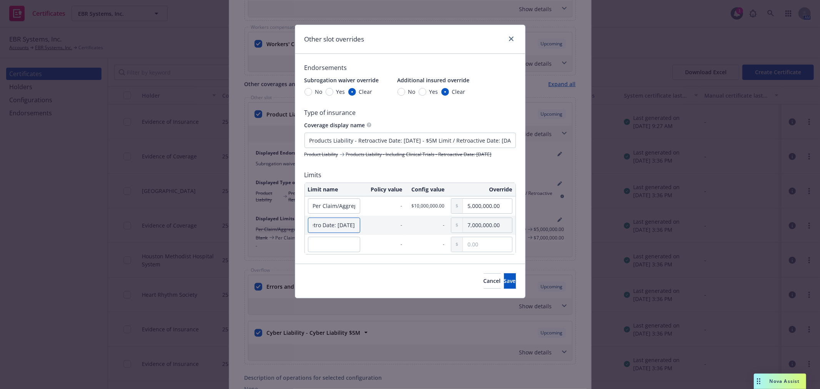
scroll to position [0, 72]
drag, startPoint x: 337, startPoint y: 222, endPoint x: 352, endPoint y: 223, distance: 15.0
click at [368, 220] on tr "Per Claim/Aggregate - Retro Date: [DATE] - - 7,000,000.00" at bounding box center [410, 225] width 211 height 19
click at [504, 279] on span "Save" at bounding box center [510, 280] width 12 height 7
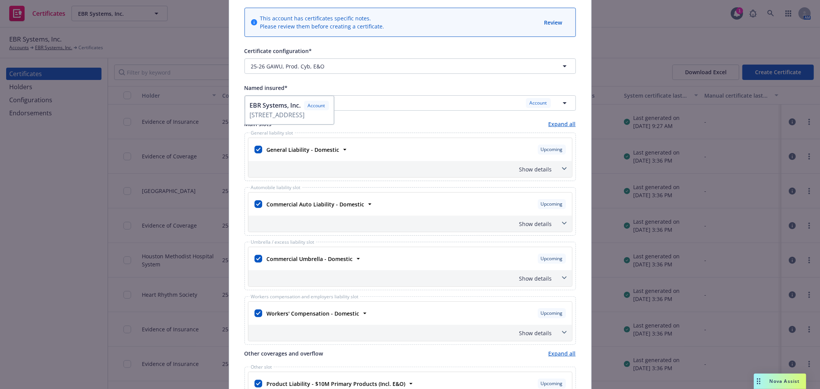
scroll to position [0, 0]
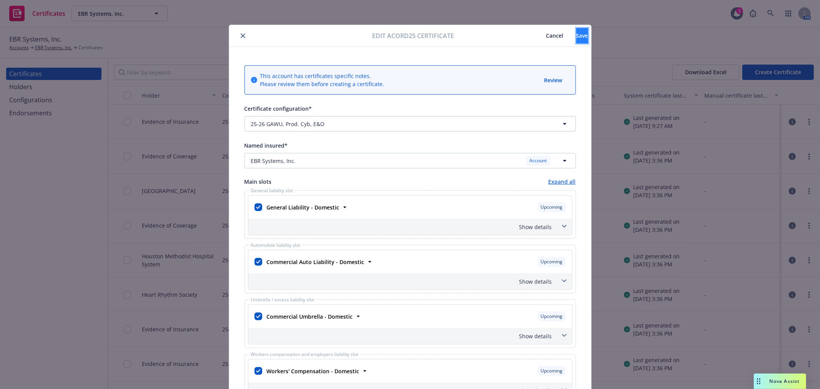
click at [576, 30] on button "Save" at bounding box center [582, 35] width 12 height 15
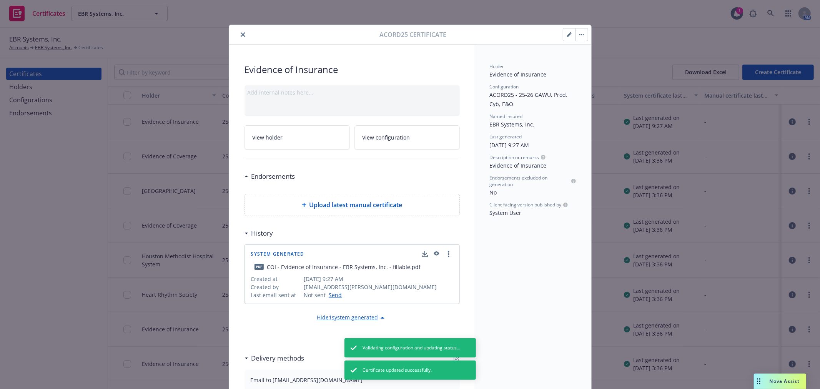
click at [579, 35] on icon "button" at bounding box center [581, 35] width 5 height 2
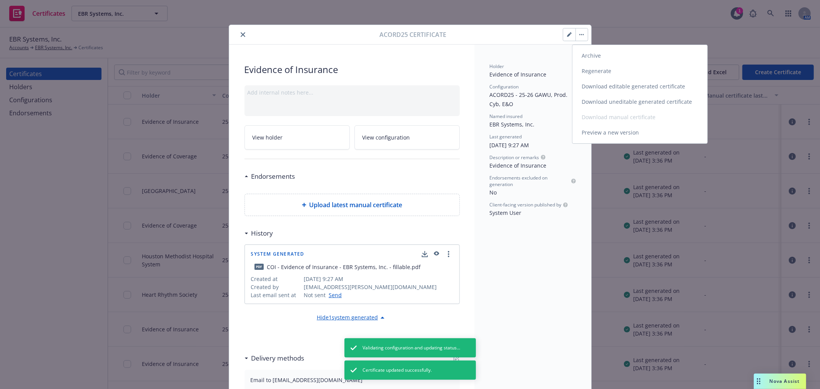
click at [585, 65] on link "Regenerate" at bounding box center [639, 70] width 135 height 15
